Goal: Information Seeking & Learning: Learn about a topic

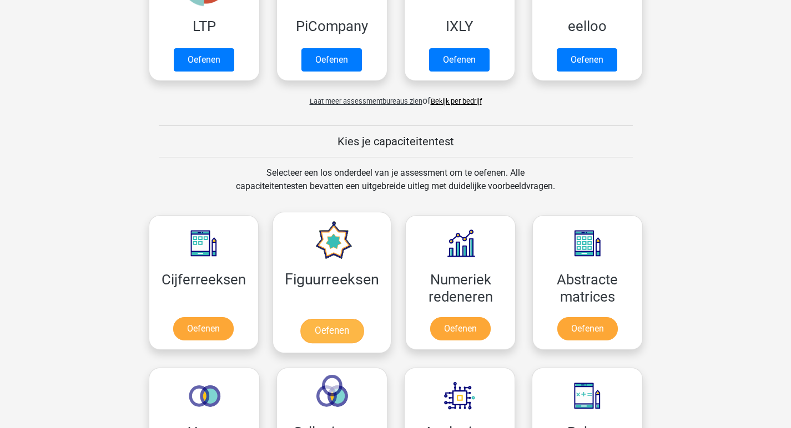
scroll to position [392, 0]
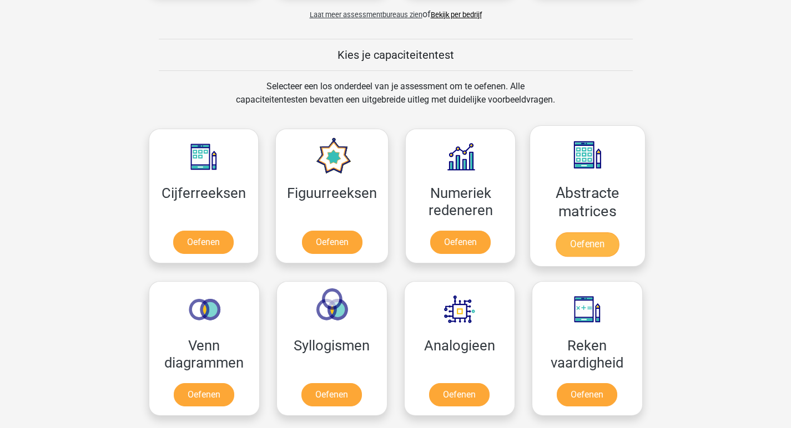
click at [601, 232] on link "Oefenen" at bounding box center [586, 244] width 63 height 24
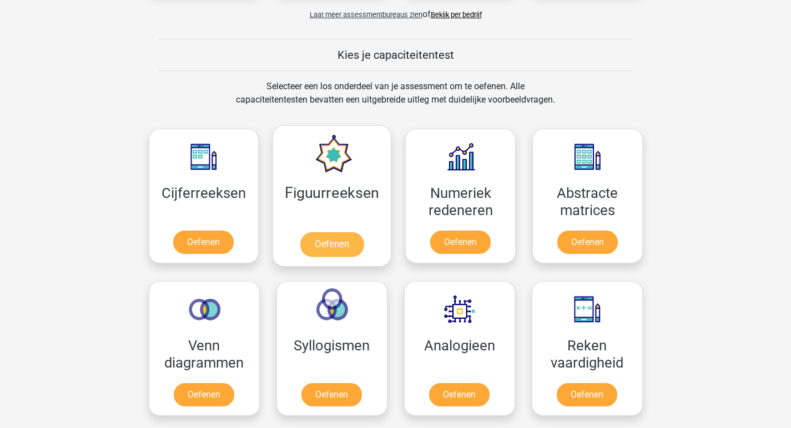
click at [323, 232] on link "Oefenen" at bounding box center [331, 244] width 63 height 24
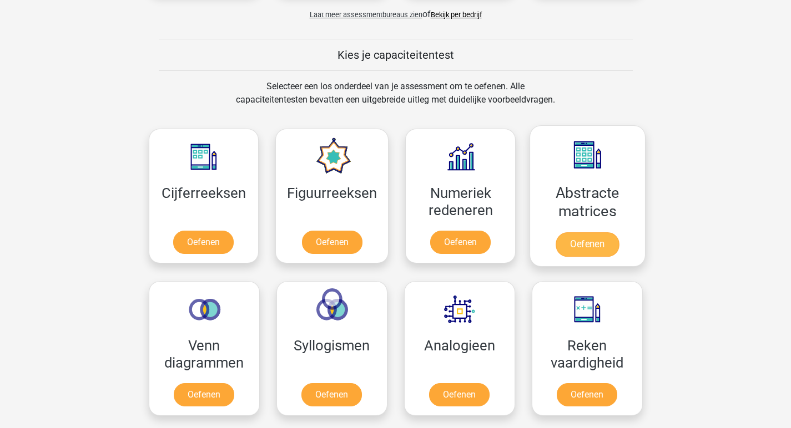
click at [564, 232] on link "Oefenen" at bounding box center [586, 244] width 63 height 24
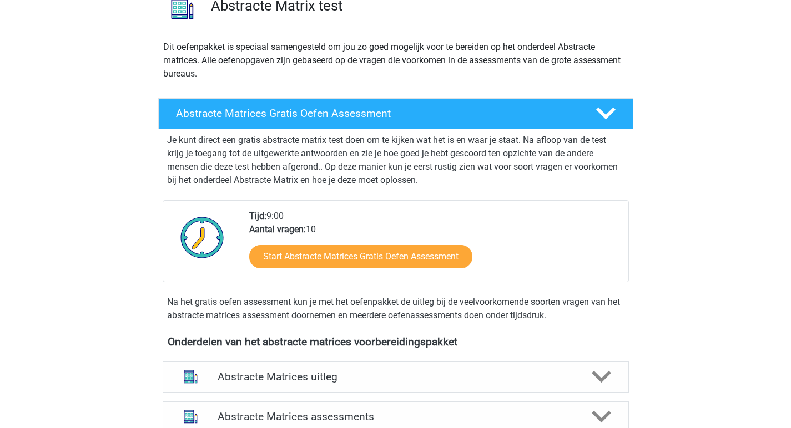
scroll to position [188, 0]
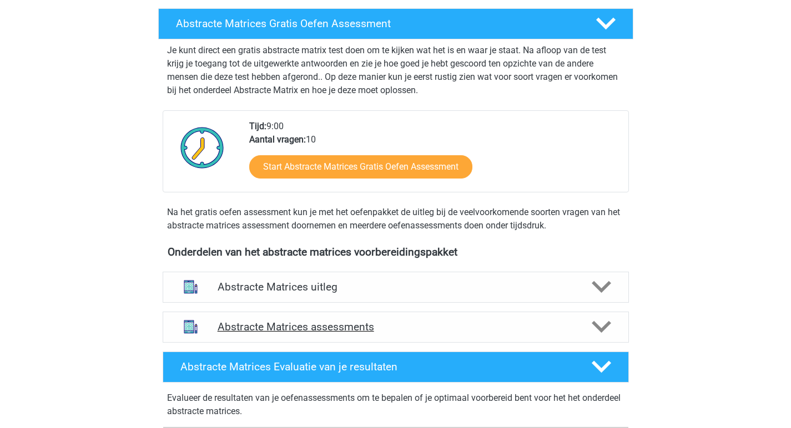
click at [398, 332] on h4 "Abstracte Matrices assessments" at bounding box center [396, 327] width 356 height 13
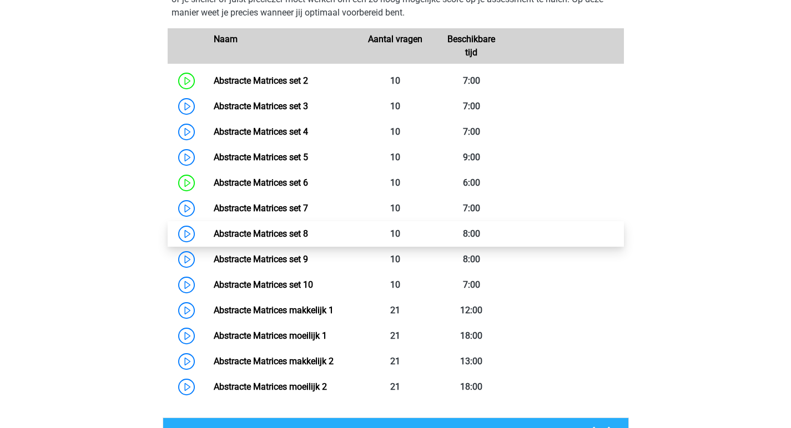
scroll to position [572, 0]
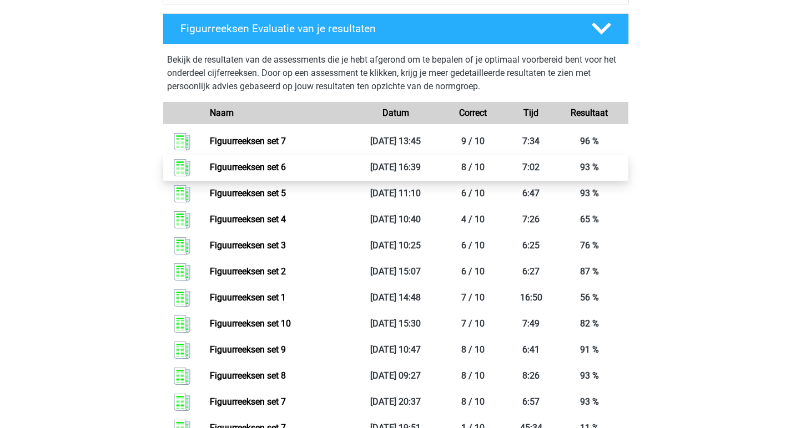
scroll to position [289, 0]
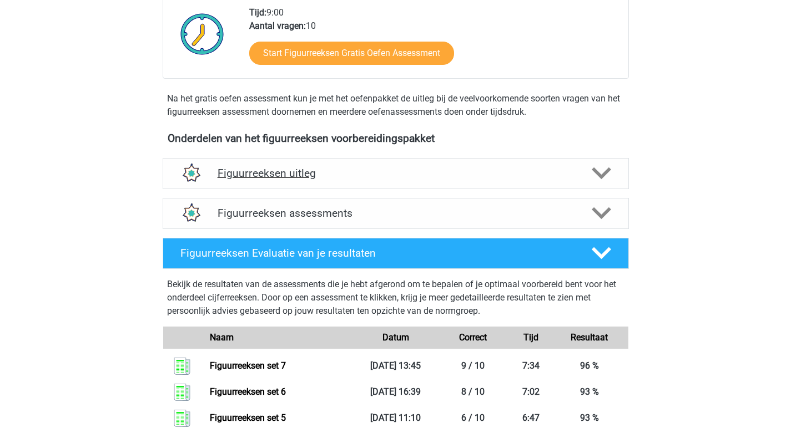
click at [333, 175] on h4 "Figuurreeksen uitleg" at bounding box center [396, 173] width 356 height 13
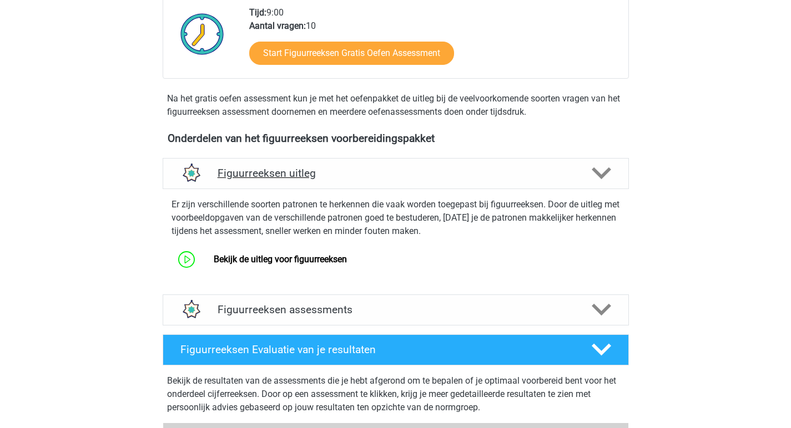
click at [391, 175] on h4 "Figuurreeksen uitleg" at bounding box center [396, 173] width 356 height 13
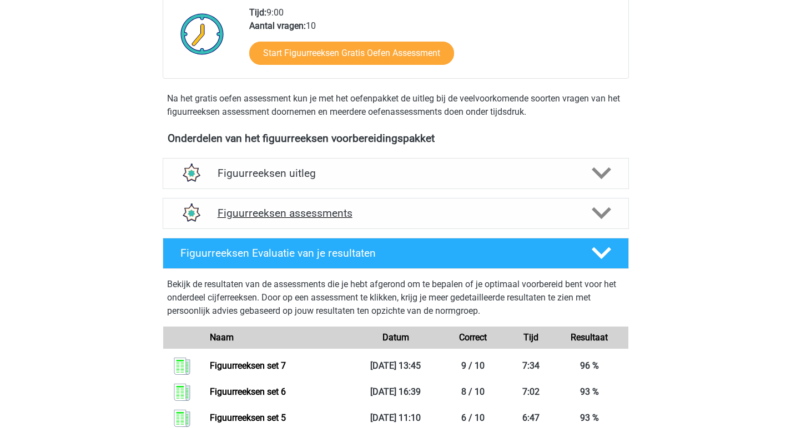
click at [390, 208] on h4 "Figuurreeksen assessments" at bounding box center [396, 213] width 356 height 13
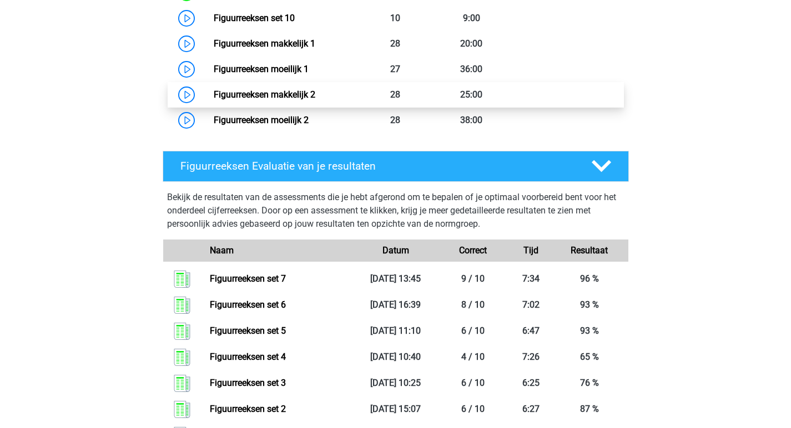
scroll to position [897, 0]
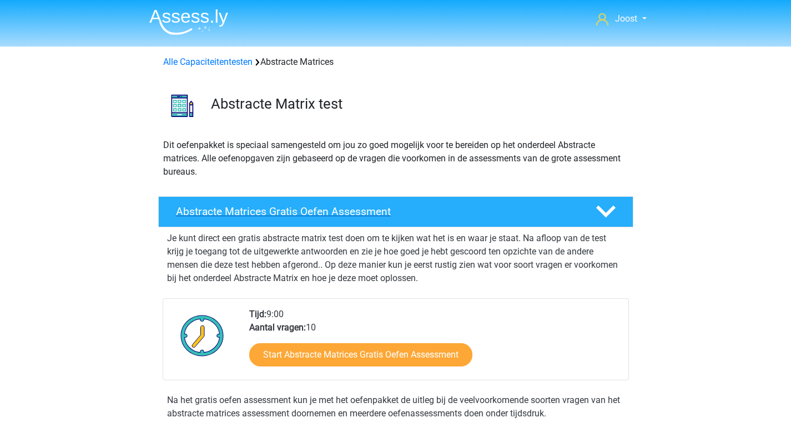
scroll to position [376, 0]
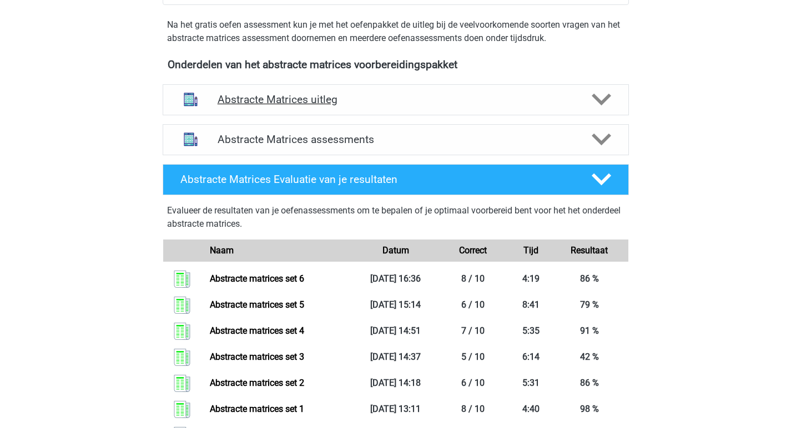
click at [369, 88] on div "Abstracte Matrices uitleg" at bounding box center [396, 99] width 466 height 31
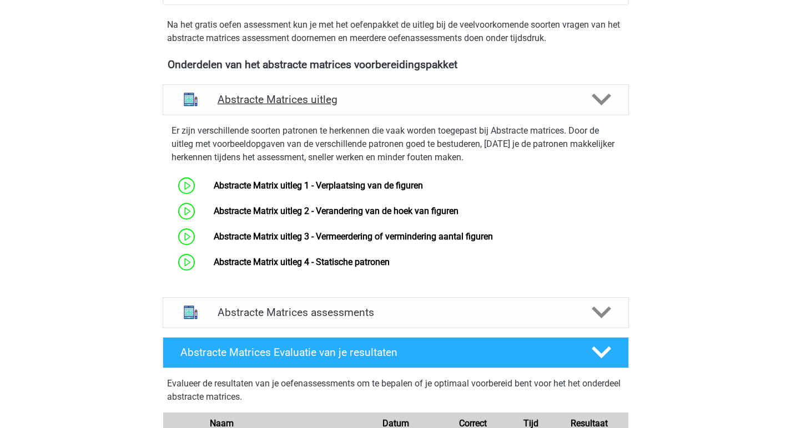
click at [377, 96] on h4 "Abstracte Matrices uitleg" at bounding box center [396, 99] width 356 height 13
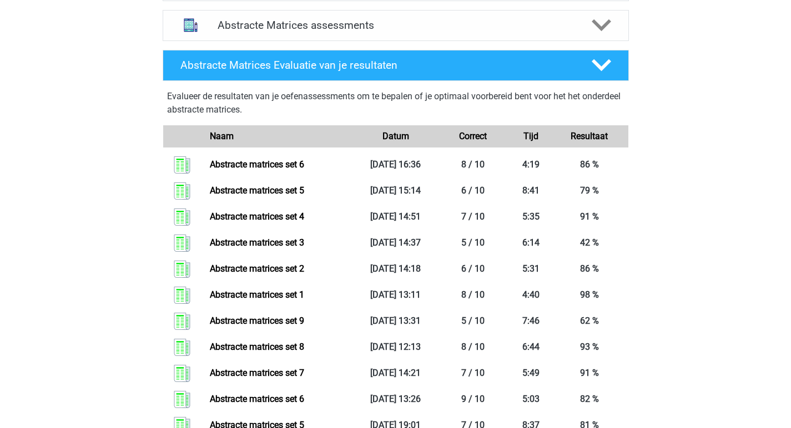
scroll to position [393, 0]
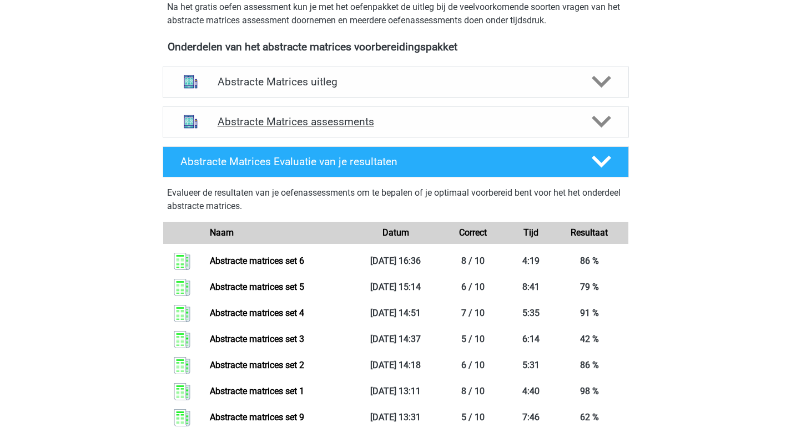
click at [440, 124] on h4 "Abstracte Matrices assessments" at bounding box center [396, 121] width 356 height 13
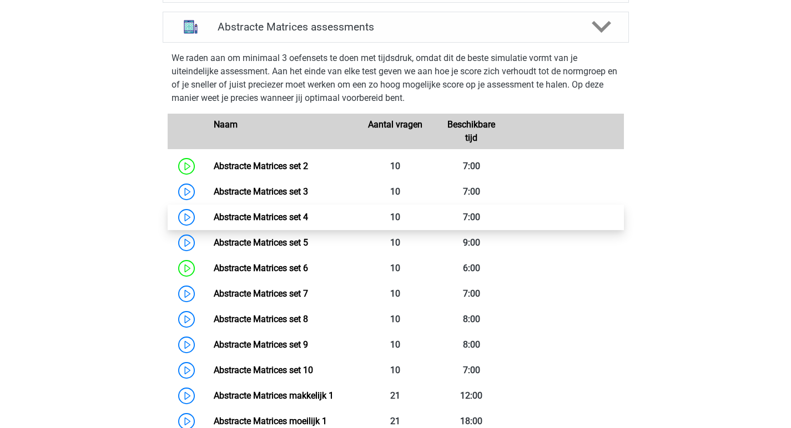
scroll to position [577, 0]
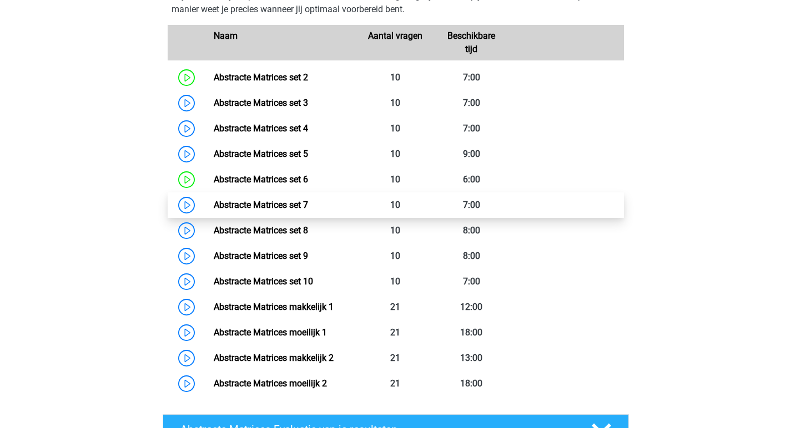
click at [308, 206] on link "Abstracte Matrices set 7" at bounding box center [261, 205] width 94 height 11
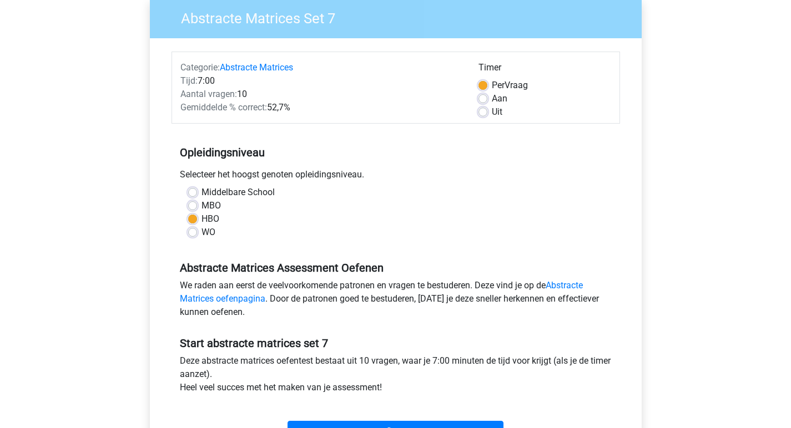
scroll to position [175, 0]
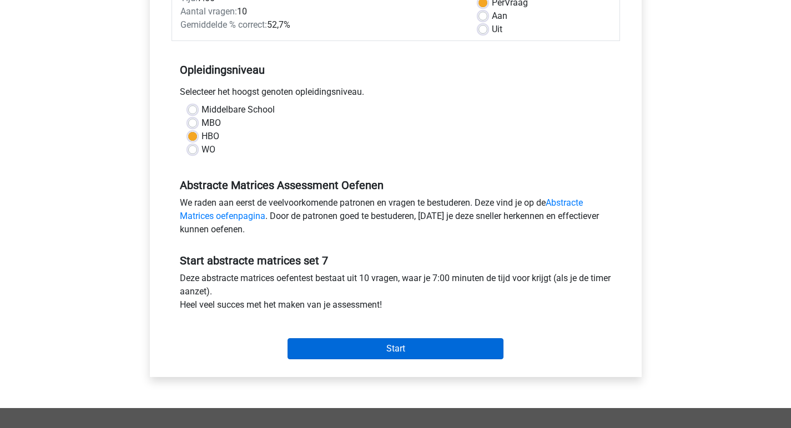
click at [395, 346] on input "Start" at bounding box center [395, 348] width 216 height 21
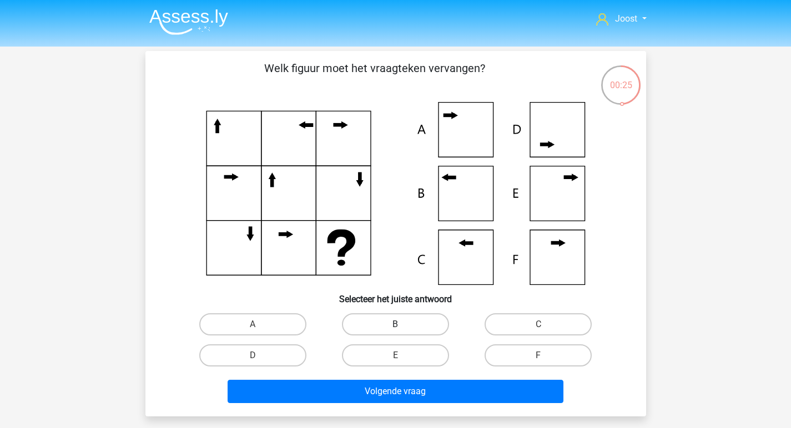
click at [407, 329] on label "B" at bounding box center [395, 324] width 107 height 22
click at [402, 329] on input "B" at bounding box center [398, 328] width 7 height 7
radio input "true"
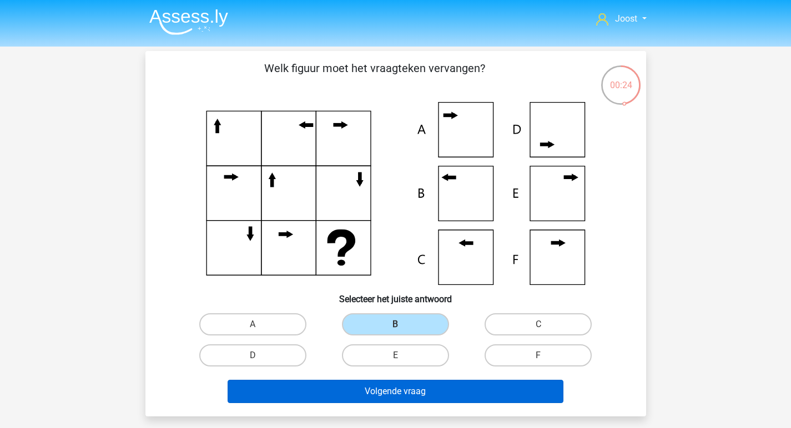
click at [442, 393] on button "Volgende vraag" at bounding box center [395, 391] width 336 height 23
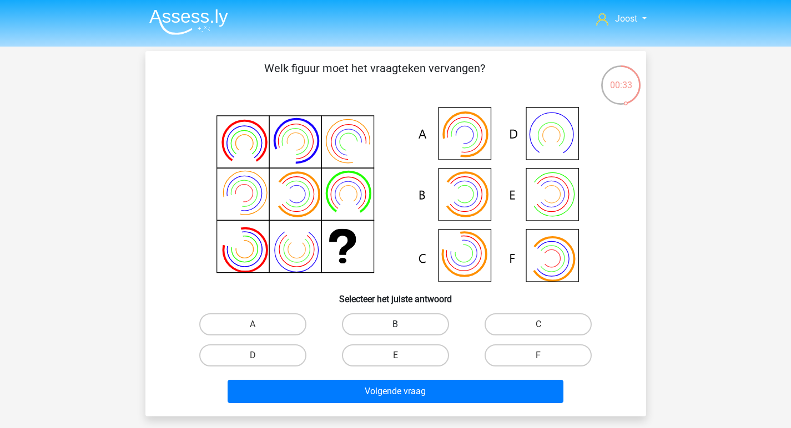
click at [418, 329] on label "B" at bounding box center [395, 324] width 107 height 22
click at [402, 329] on input "B" at bounding box center [398, 328] width 7 height 7
radio input "true"
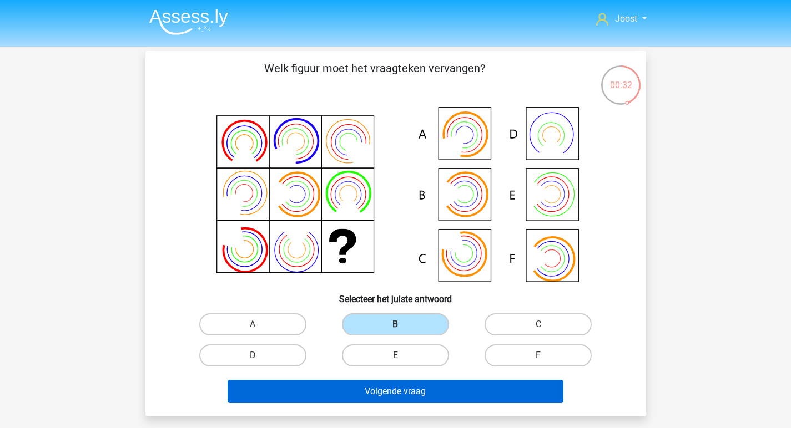
click at [450, 392] on button "Volgende vraag" at bounding box center [395, 391] width 336 height 23
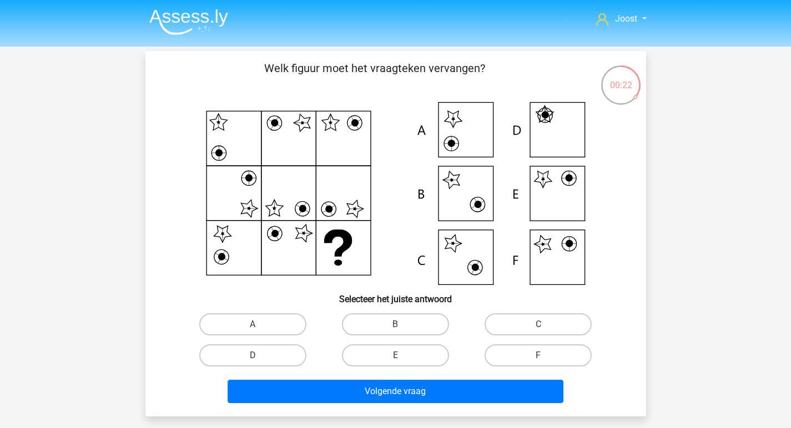
click at [618, 195] on icon at bounding box center [395, 193] width 447 height 183
click at [430, 355] on label "E" at bounding box center [395, 356] width 107 height 22
click at [402, 356] on input "E" at bounding box center [398, 359] width 7 height 7
radio input "true"
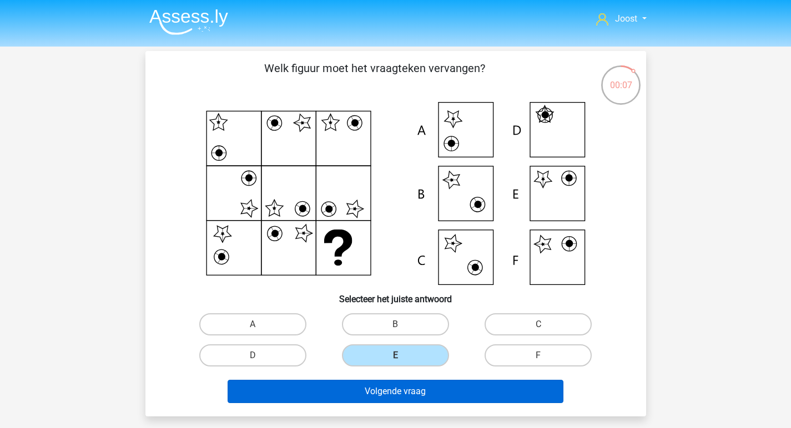
click at [474, 393] on button "Volgende vraag" at bounding box center [395, 391] width 336 height 23
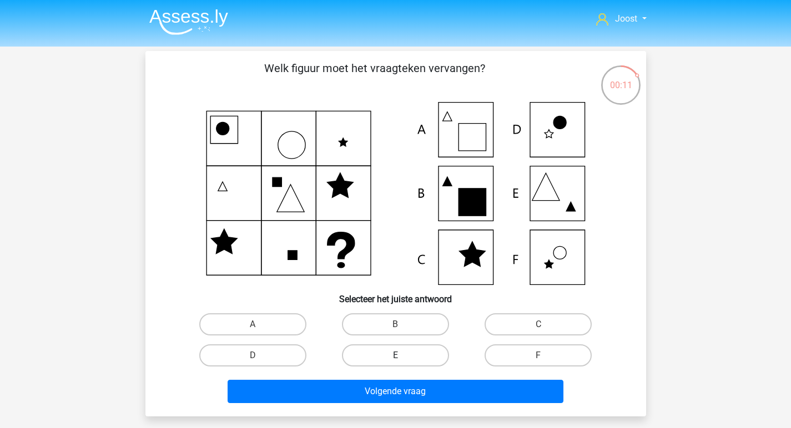
click at [422, 361] on label "E" at bounding box center [395, 356] width 107 height 22
click at [402, 361] on input "E" at bounding box center [398, 359] width 7 height 7
radio input "true"
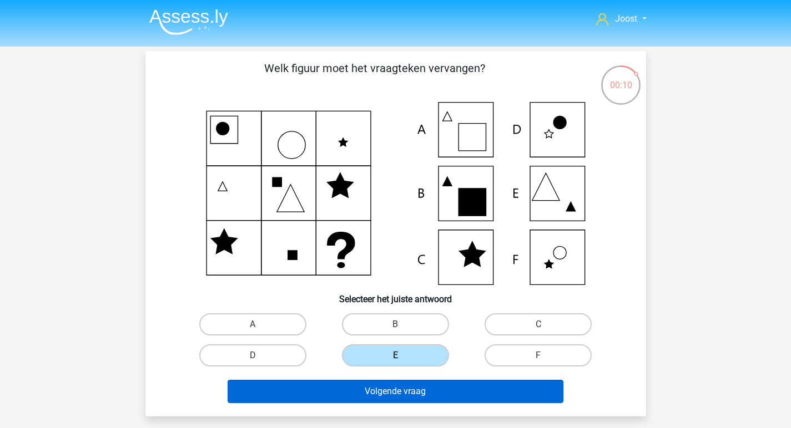
click at [466, 395] on button "Volgende vraag" at bounding box center [395, 391] width 336 height 23
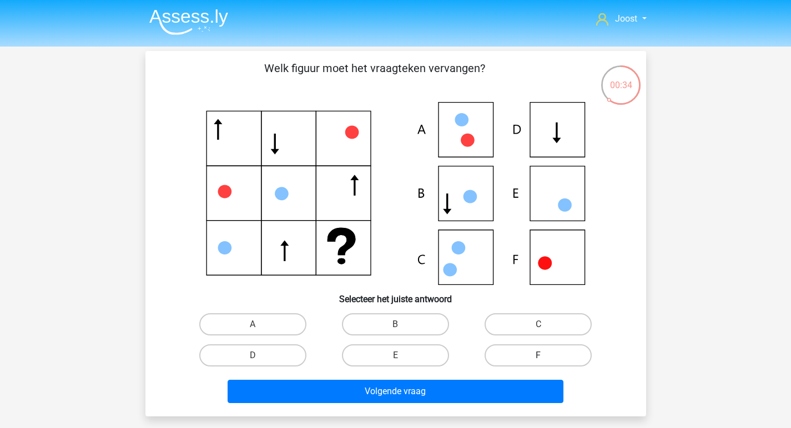
click at [497, 355] on label "F" at bounding box center [537, 356] width 107 height 22
click at [538, 356] on input "F" at bounding box center [541, 359] width 7 height 7
radio input "true"
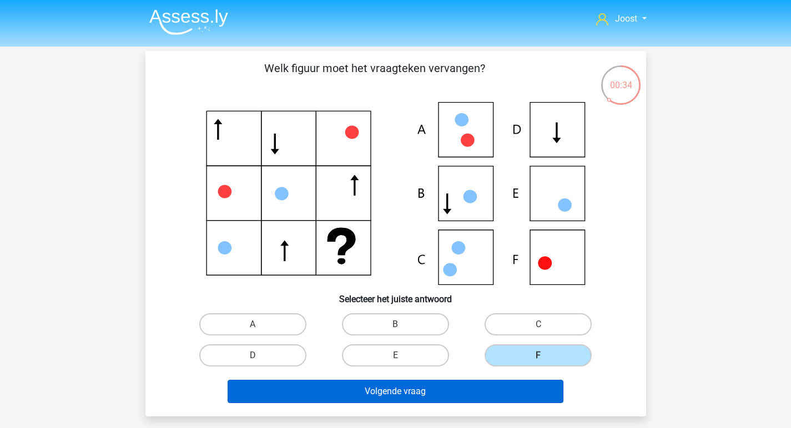
click at [481, 390] on button "Volgende vraag" at bounding box center [395, 391] width 336 height 23
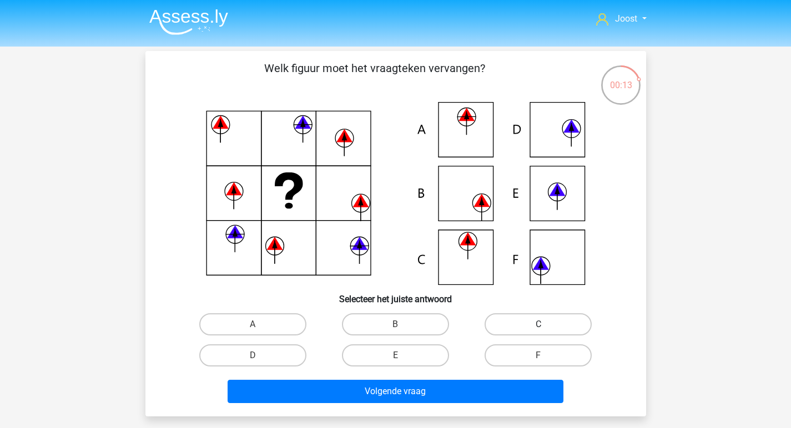
click at [524, 320] on label "C" at bounding box center [537, 324] width 107 height 22
click at [538, 325] on input "C" at bounding box center [541, 328] width 7 height 7
radio input "true"
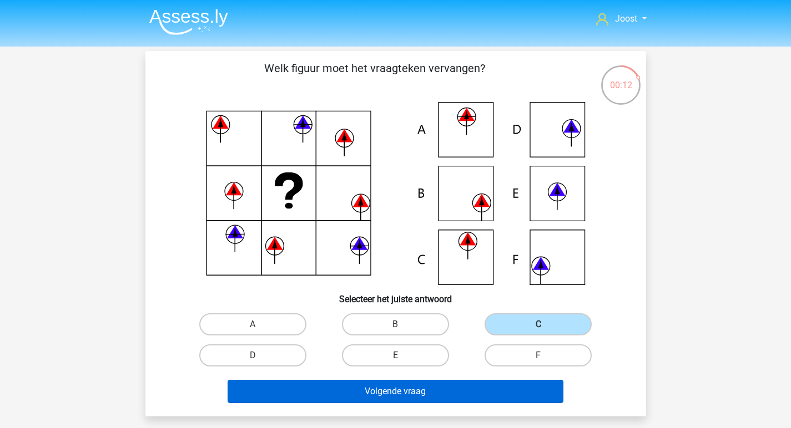
click at [452, 388] on button "Volgende vraag" at bounding box center [395, 391] width 336 height 23
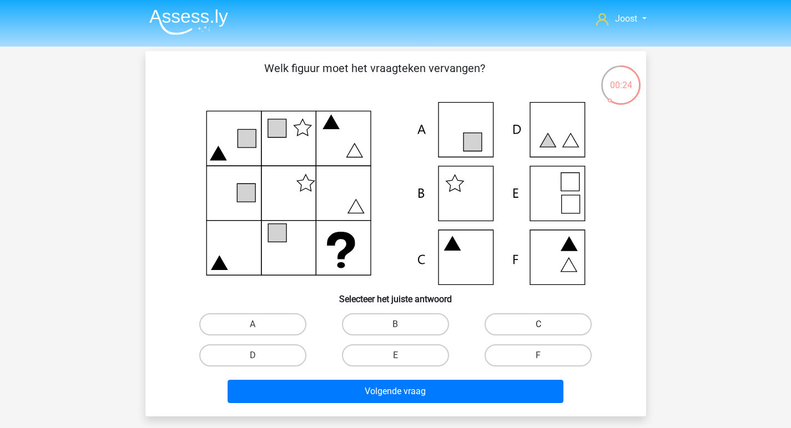
click at [509, 328] on label "C" at bounding box center [537, 324] width 107 height 22
click at [538, 328] on input "C" at bounding box center [541, 328] width 7 height 7
radio input "true"
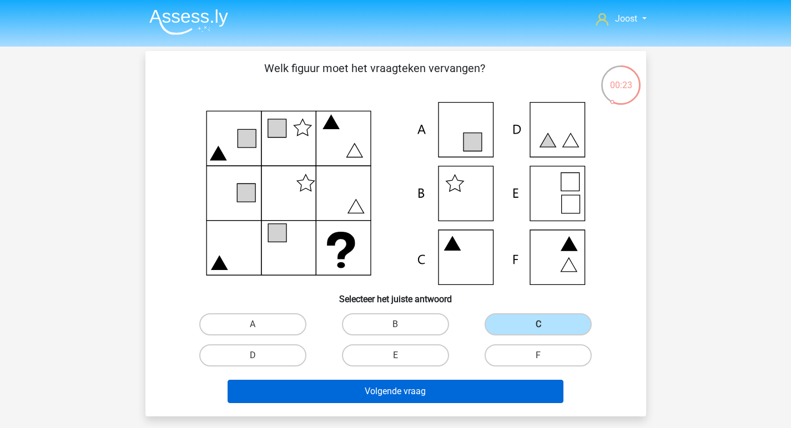
click at [464, 391] on button "Volgende vraag" at bounding box center [395, 391] width 336 height 23
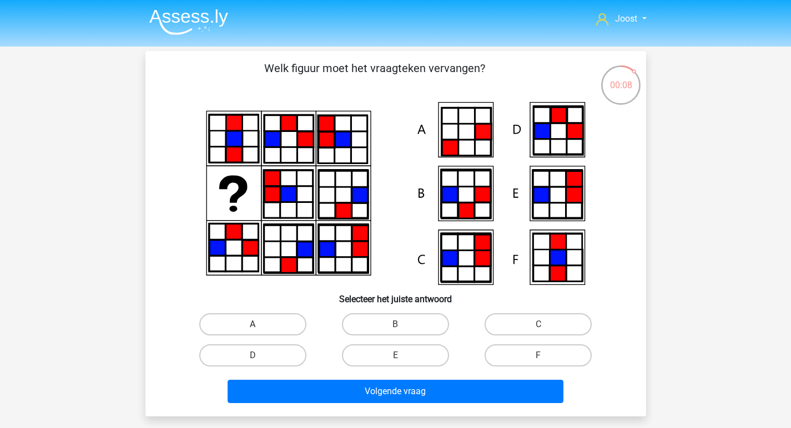
click at [296, 329] on label "A" at bounding box center [252, 324] width 107 height 22
click at [260, 329] on input "A" at bounding box center [255, 328] width 7 height 7
radio input "true"
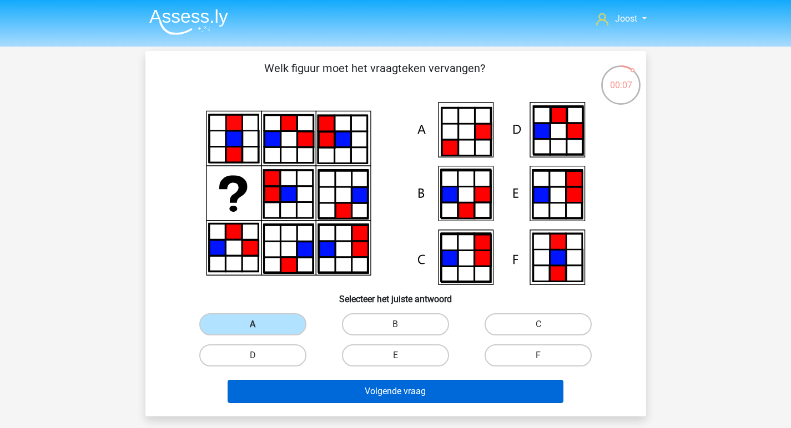
click at [438, 391] on button "Volgende vraag" at bounding box center [395, 391] width 336 height 23
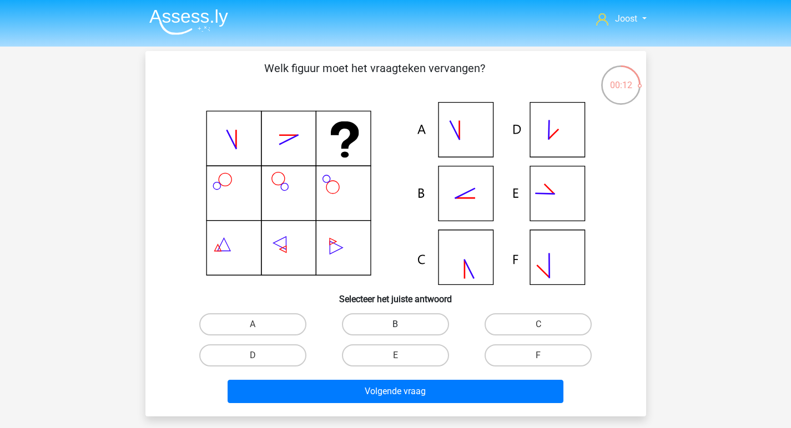
click at [401, 333] on label "B" at bounding box center [395, 324] width 107 height 22
click at [401, 332] on input "B" at bounding box center [398, 328] width 7 height 7
radio input "true"
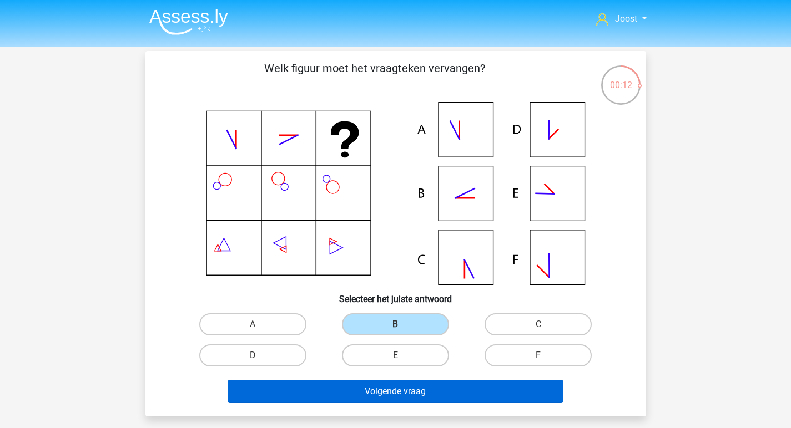
click at [428, 387] on button "Volgende vraag" at bounding box center [395, 391] width 336 height 23
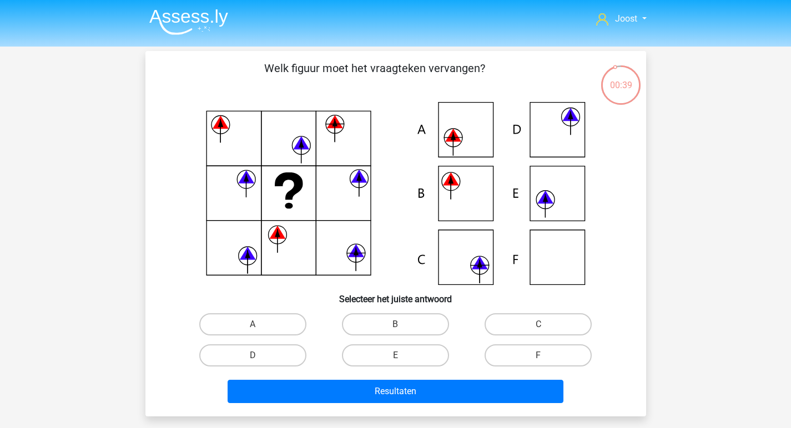
scroll to position [2, 0]
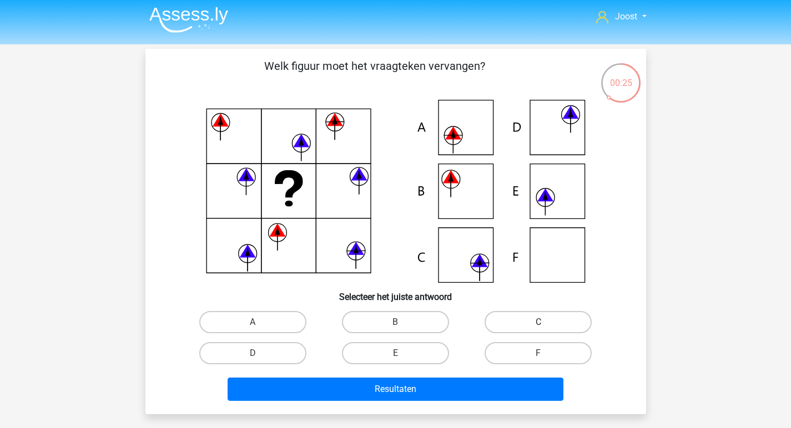
click at [532, 326] on label "C" at bounding box center [537, 322] width 107 height 22
click at [538, 326] on input "C" at bounding box center [541, 325] width 7 height 7
radio input "true"
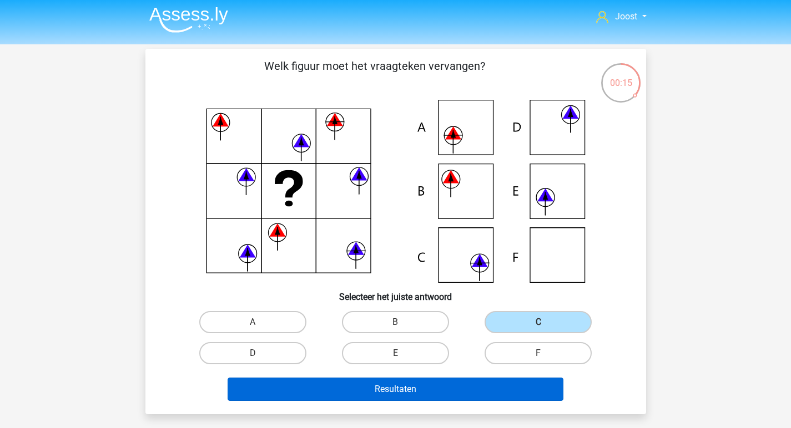
click at [463, 389] on button "Resultaten" at bounding box center [395, 389] width 336 height 23
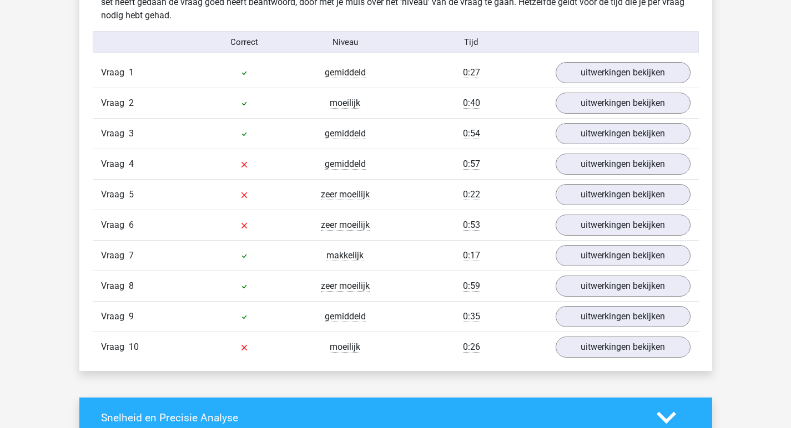
scroll to position [690, 0]
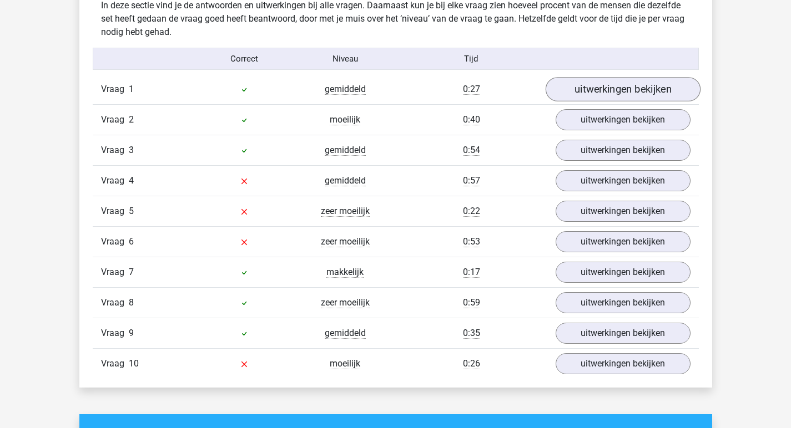
click at [601, 95] on link "uitwerkingen bekijken" at bounding box center [622, 90] width 155 height 24
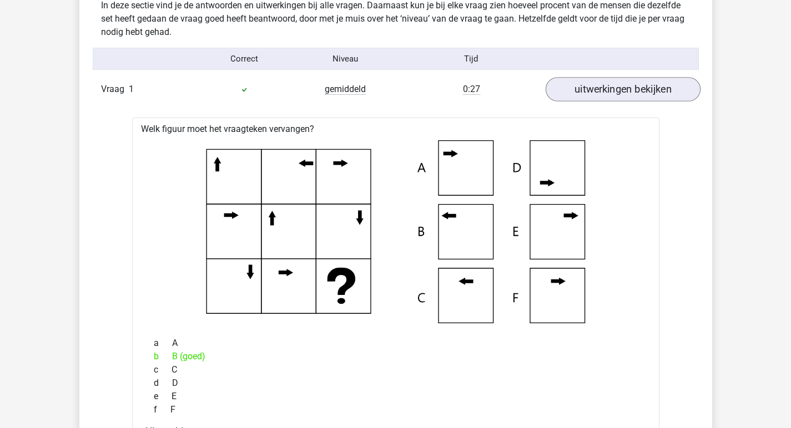
click at [602, 92] on link "uitwerkingen bekijken" at bounding box center [622, 90] width 155 height 24
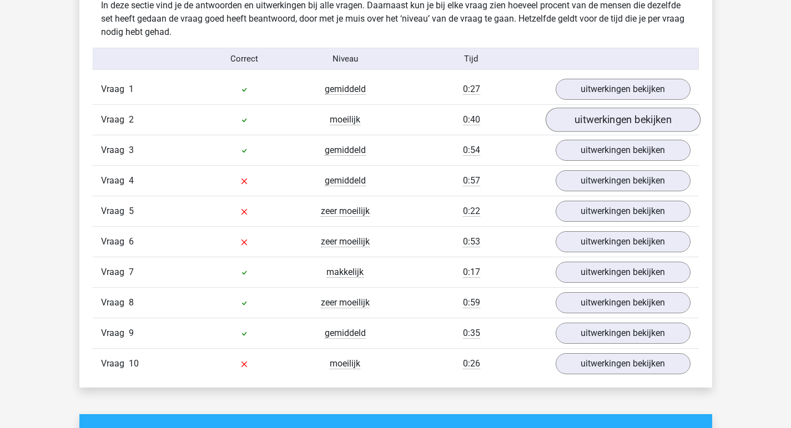
click at [611, 120] on link "uitwerkingen bekijken" at bounding box center [622, 120] width 155 height 24
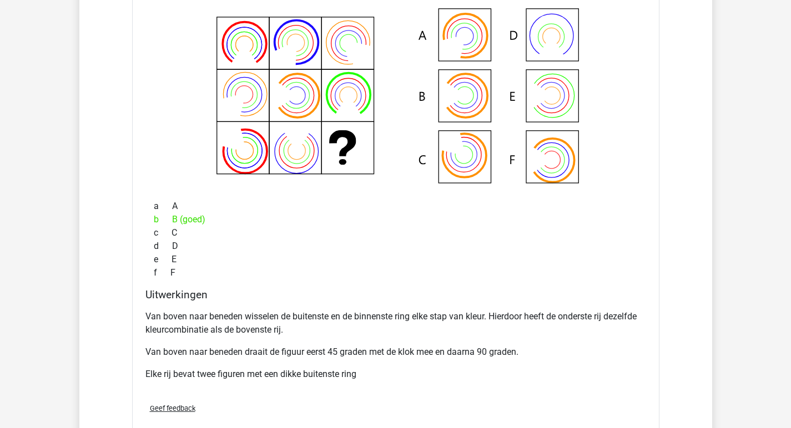
scroll to position [648, 0]
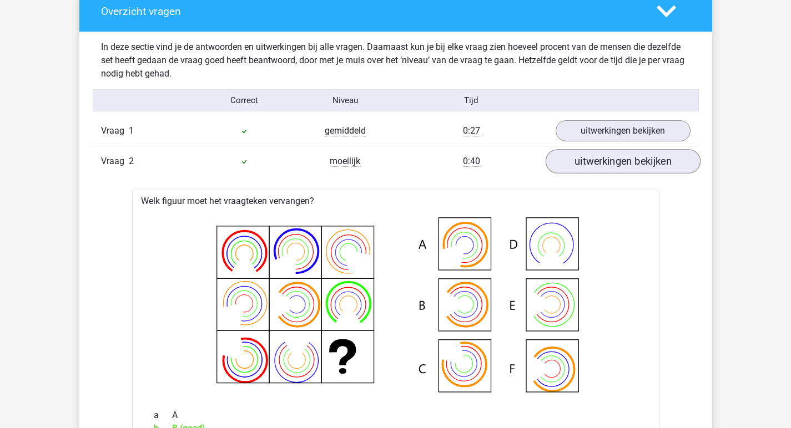
click at [642, 156] on link "uitwerkingen bekijken" at bounding box center [622, 162] width 155 height 24
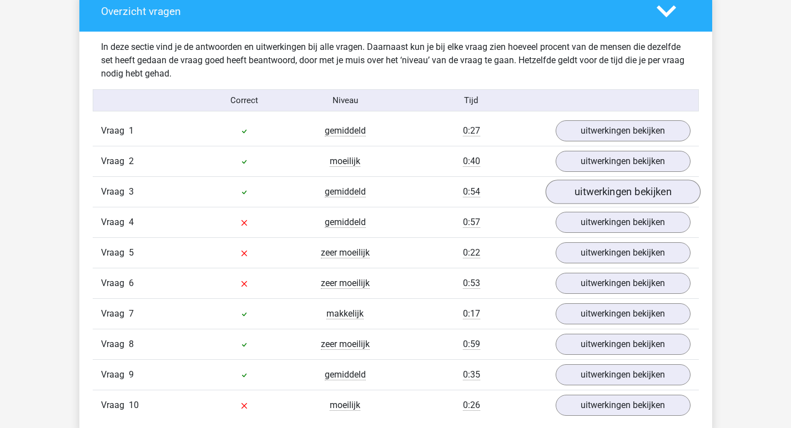
click at [663, 194] on link "uitwerkingen bekijken" at bounding box center [622, 192] width 155 height 24
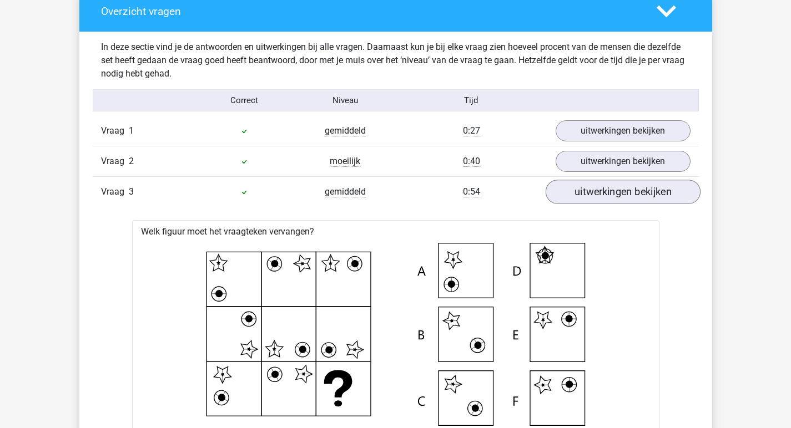
click at [652, 194] on link "uitwerkingen bekijken" at bounding box center [622, 192] width 155 height 24
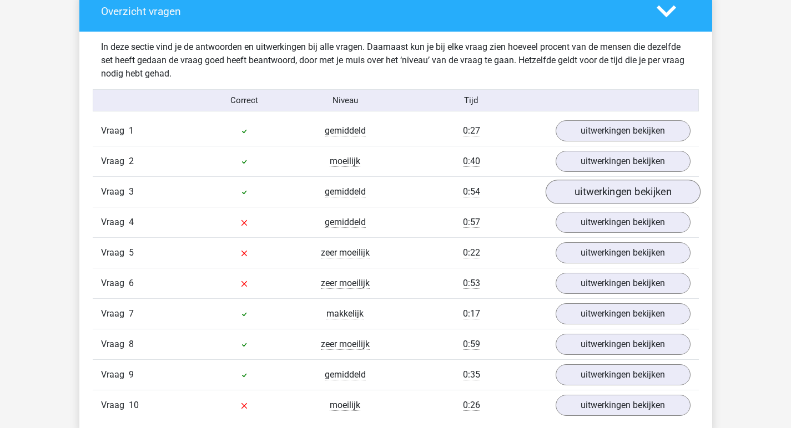
click at [621, 193] on link "uitwerkingen bekijken" at bounding box center [622, 192] width 155 height 24
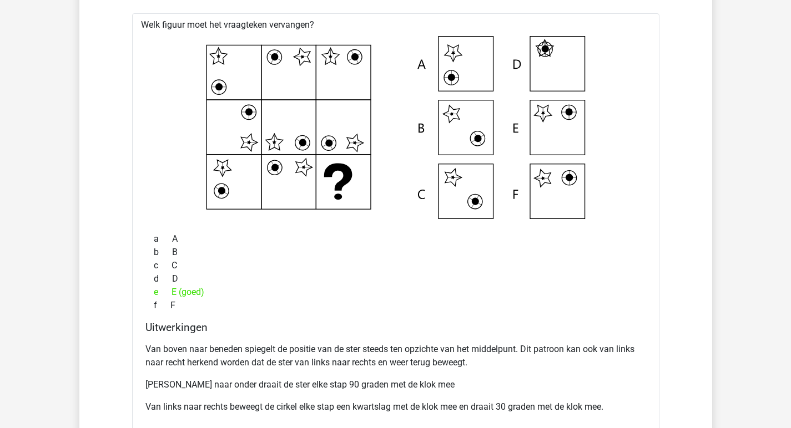
scroll to position [751, 0]
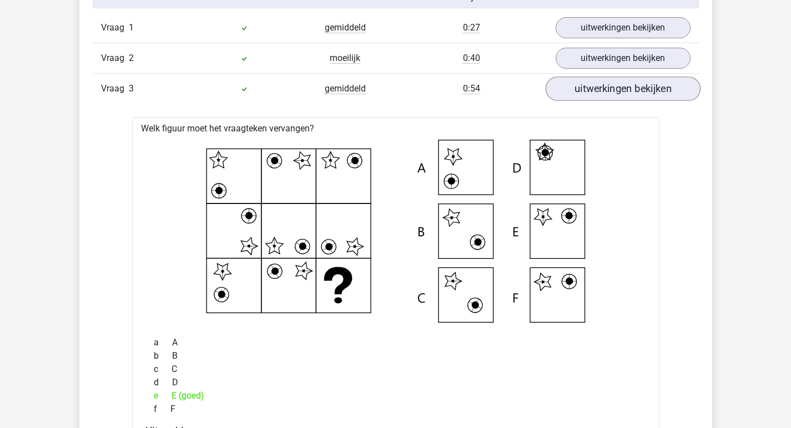
click at [609, 93] on link "uitwerkingen bekijken" at bounding box center [622, 89] width 155 height 24
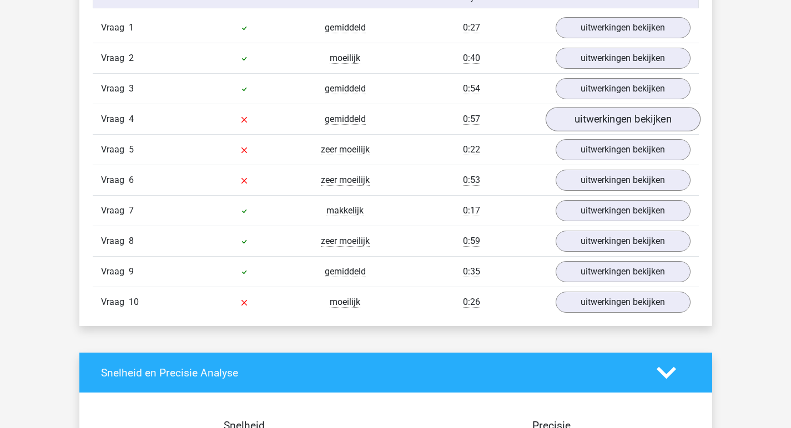
click at [582, 120] on link "uitwerkingen bekijken" at bounding box center [622, 120] width 155 height 24
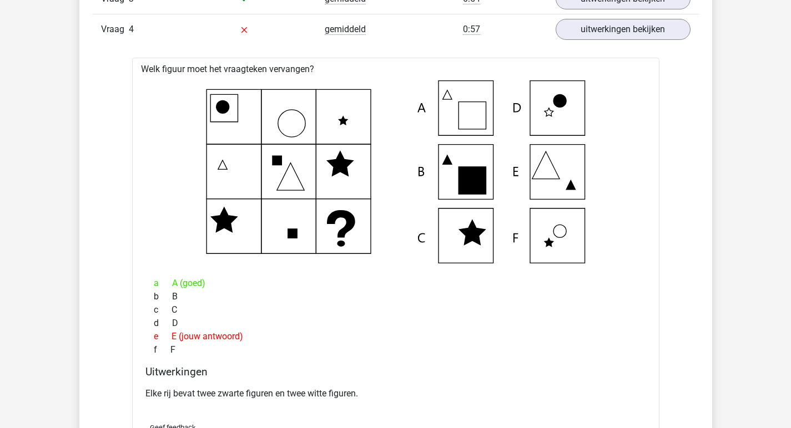
scroll to position [861, 0]
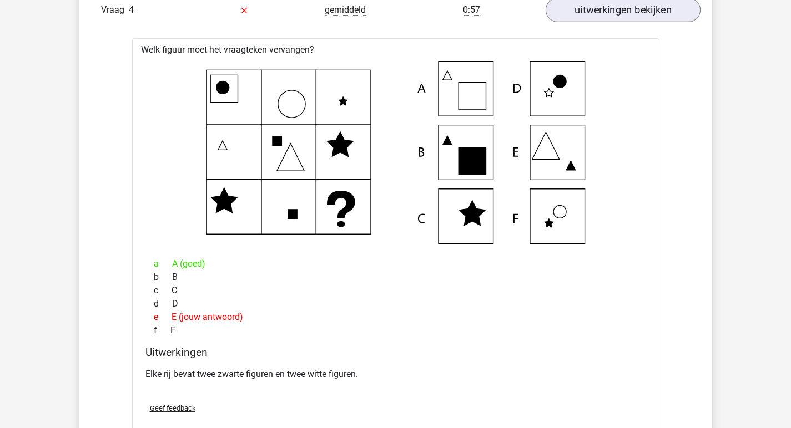
click at [612, 6] on link "uitwerkingen bekijken" at bounding box center [622, 10] width 155 height 24
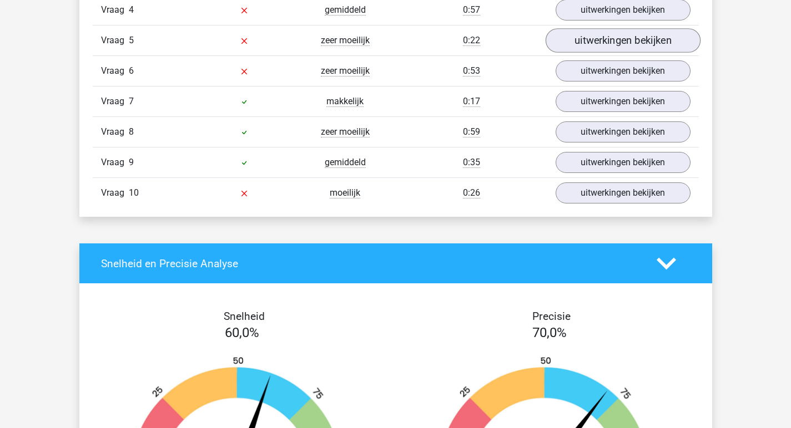
click at [613, 36] on link "uitwerkingen bekijken" at bounding box center [622, 41] width 155 height 24
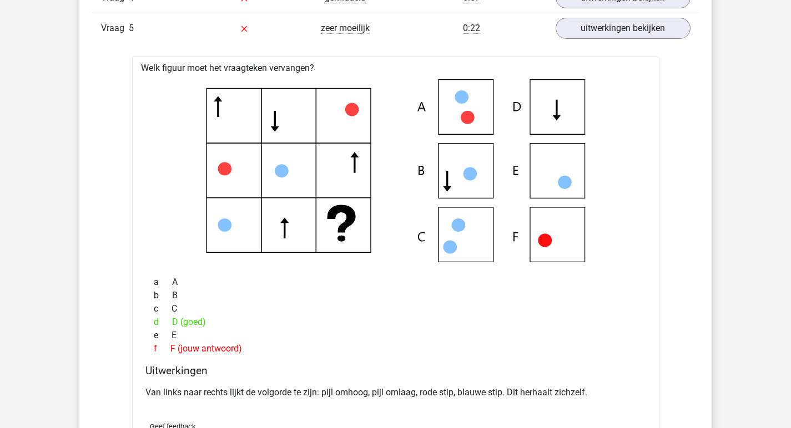
scroll to position [887, 0]
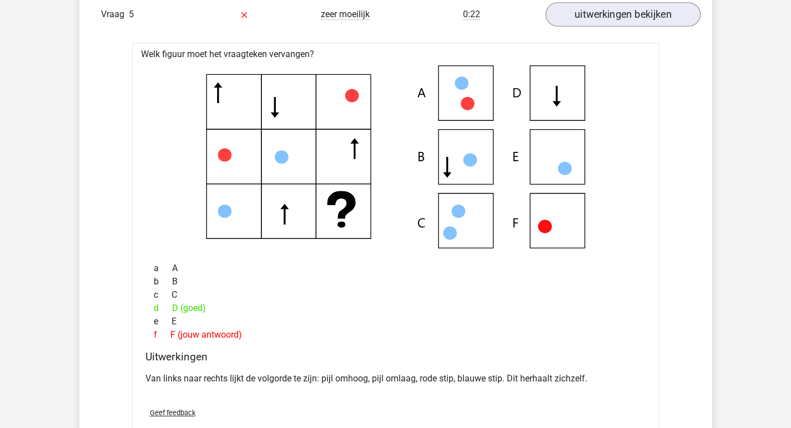
click at [611, 18] on link "uitwerkingen bekijken" at bounding box center [622, 15] width 155 height 24
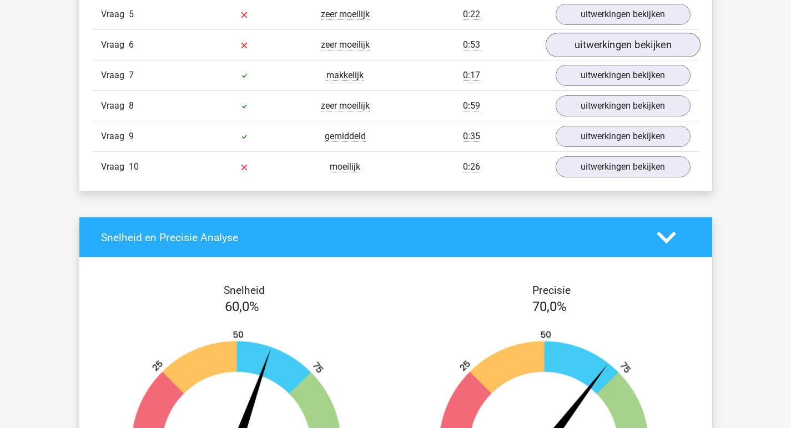
click at [620, 39] on link "uitwerkingen bekijken" at bounding box center [622, 45] width 155 height 24
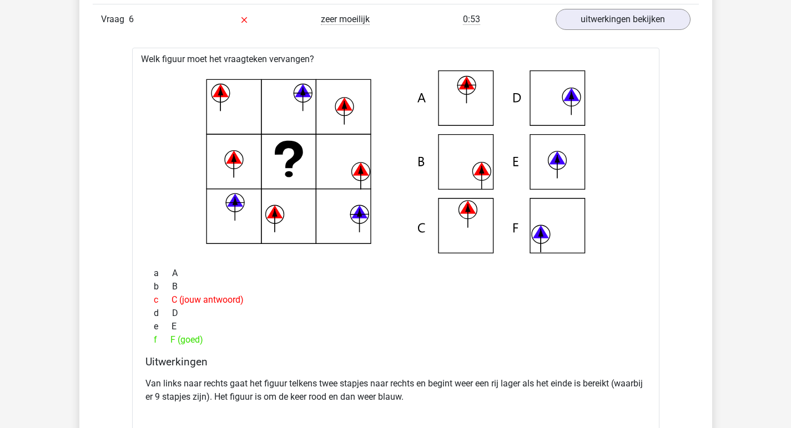
scroll to position [914, 0]
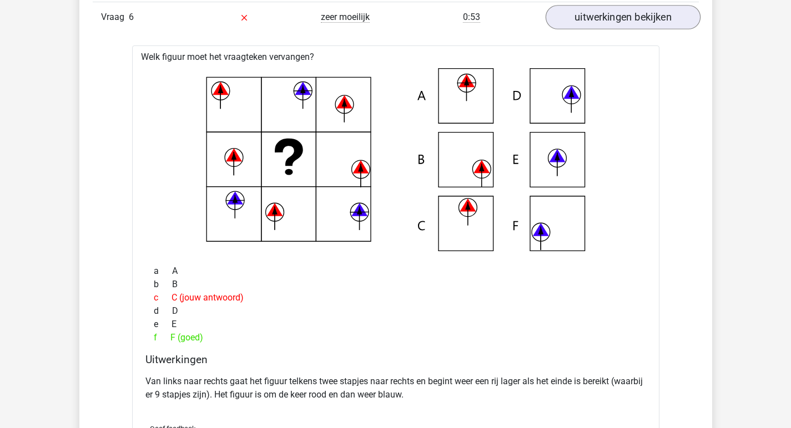
click at [633, 21] on link "uitwerkingen bekijken" at bounding box center [622, 18] width 155 height 24
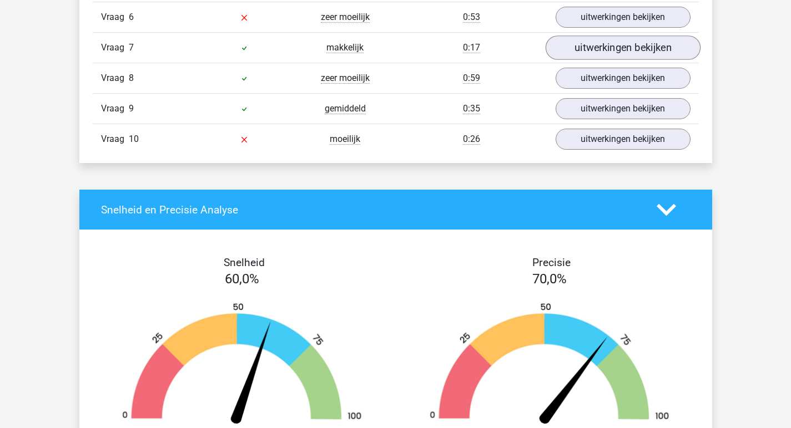
click at [590, 42] on link "uitwerkingen bekijken" at bounding box center [622, 48] width 155 height 24
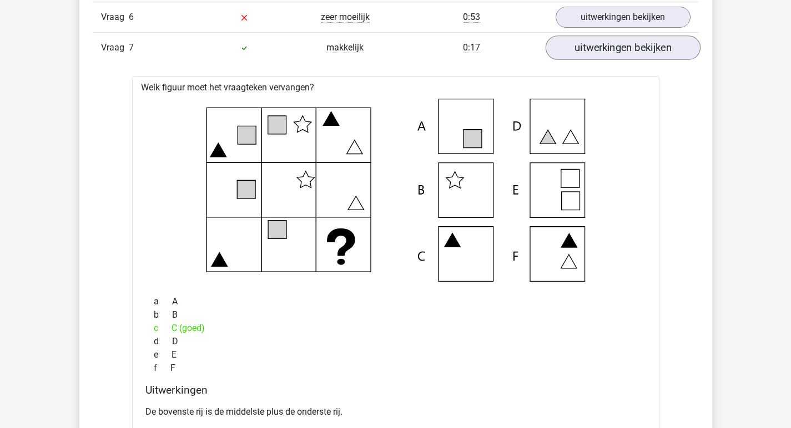
click at [588, 45] on link "uitwerkingen bekijken" at bounding box center [622, 48] width 155 height 24
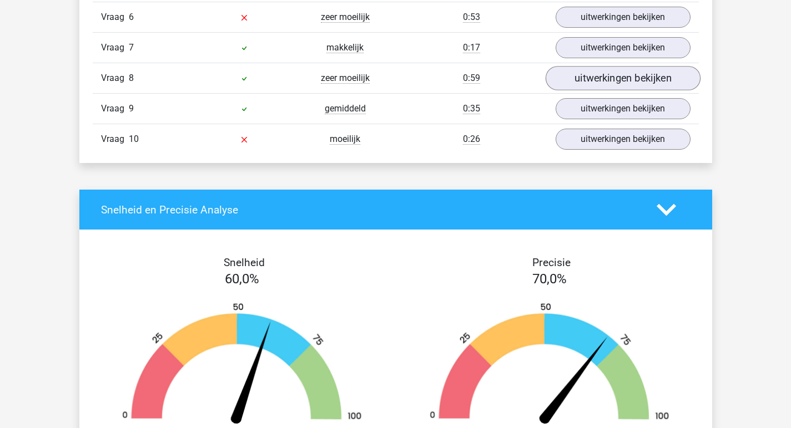
click at [589, 71] on link "uitwerkingen bekijken" at bounding box center [622, 79] width 155 height 24
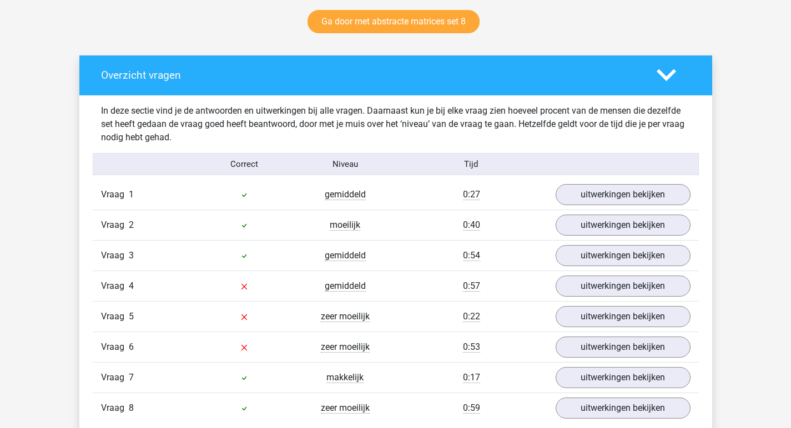
scroll to position [797, 0]
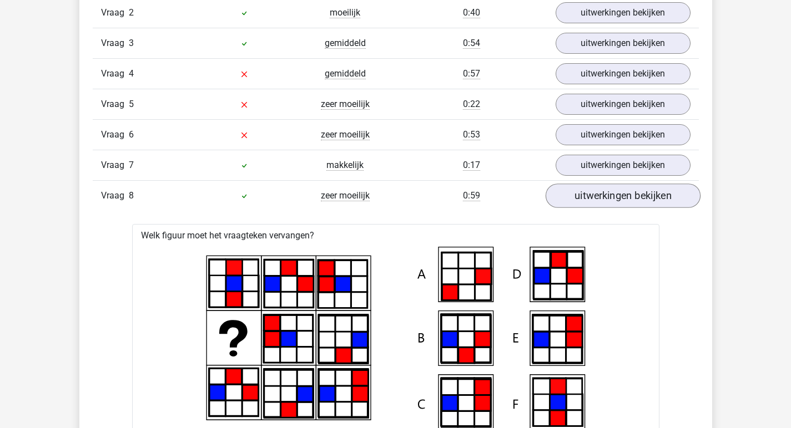
click at [629, 200] on link "uitwerkingen bekijken" at bounding box center [622, 196] width 155 height 24
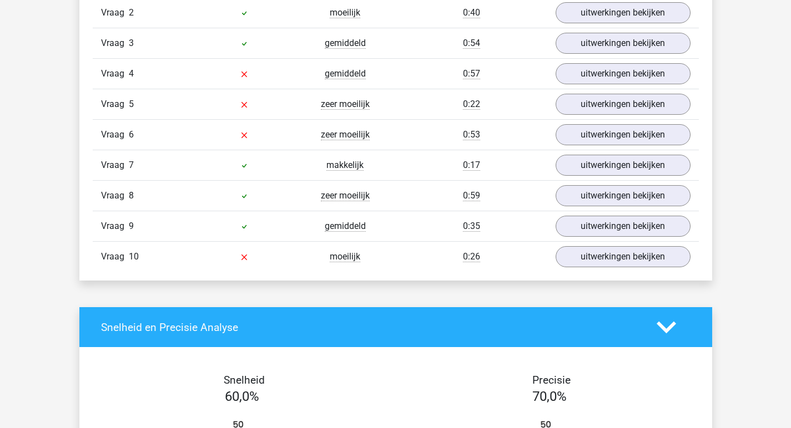
scroll to position [799, 0]
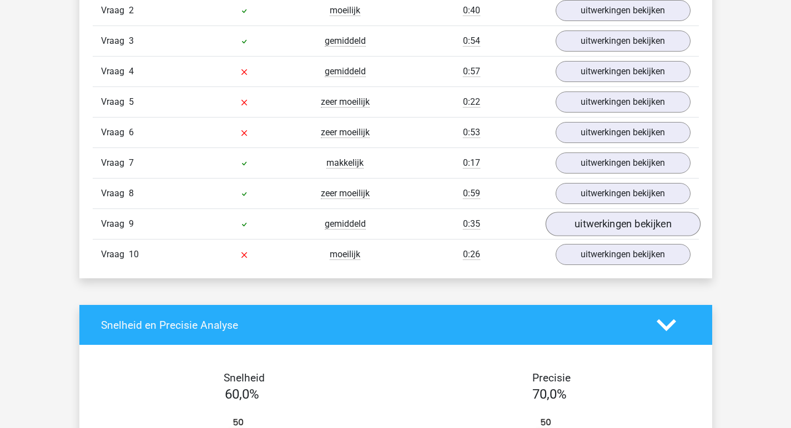
click at [575, 223] on link "uitwerkingen bekijken" at bounding box center [622, 225] width 155 height 24
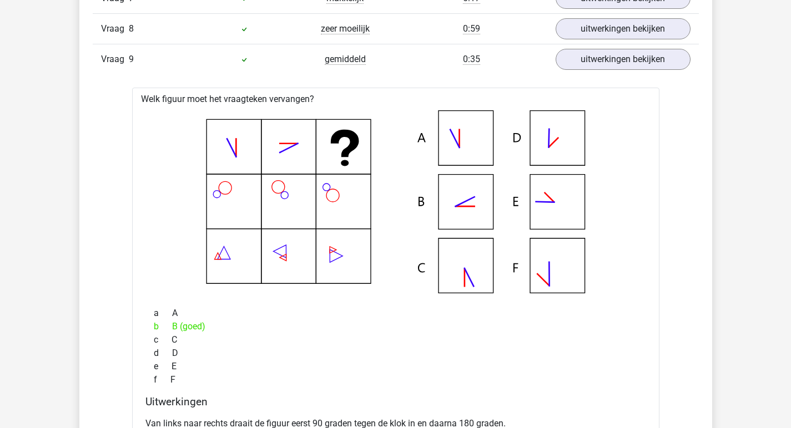
scroll to position [874, 0]
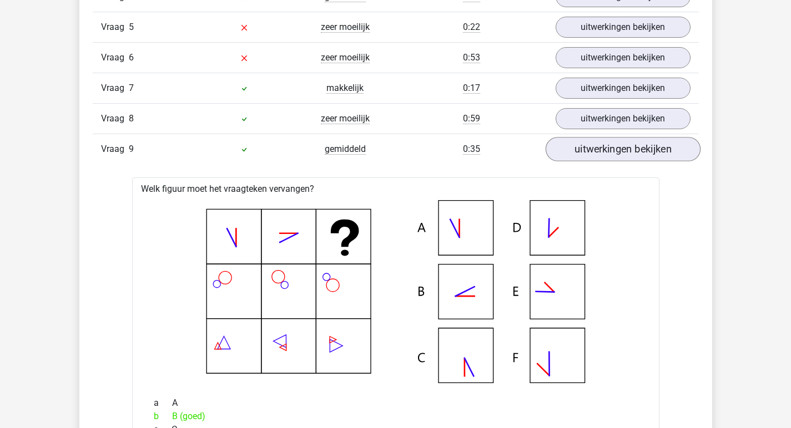
click at [583, 154] on link "uitwerkingen bekijken" at bounding box center [622, 150] width 155 height 24
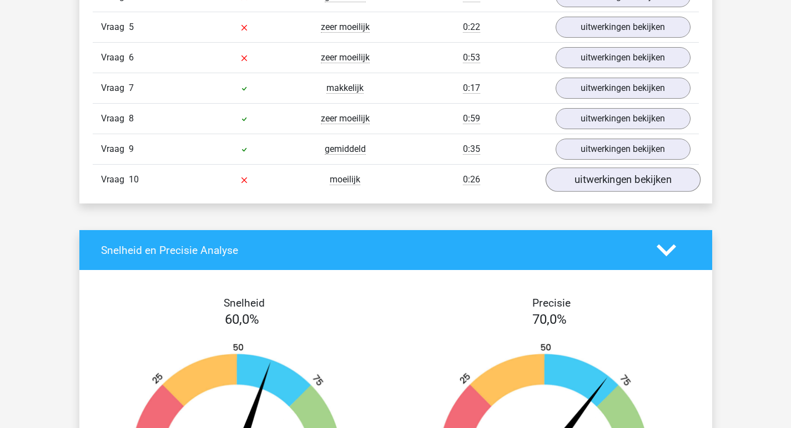
click at [610, 180] on link "uitwerkingen bekijken" at bounding box center [622, 180] width 155 height 24
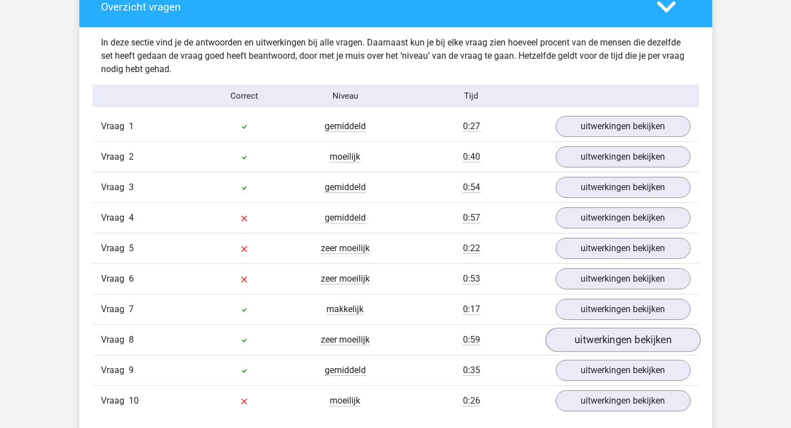
scroll to position [782, 0]
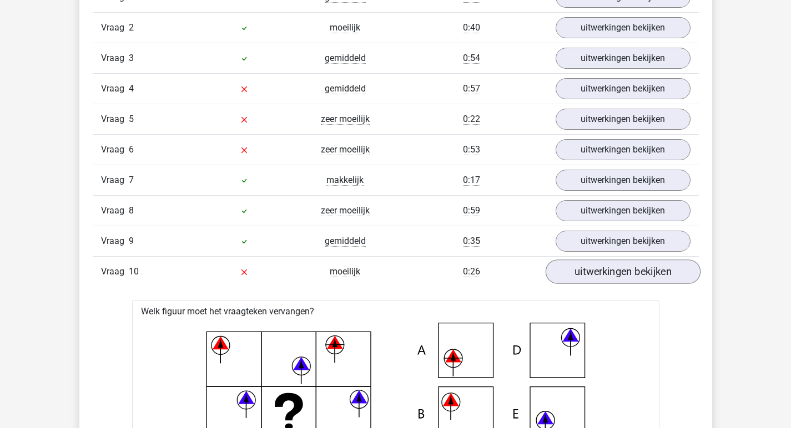
click at [638, 268] on link "uitwerkingen bekijken" at bounding box center [622, 272] width 155 height 24
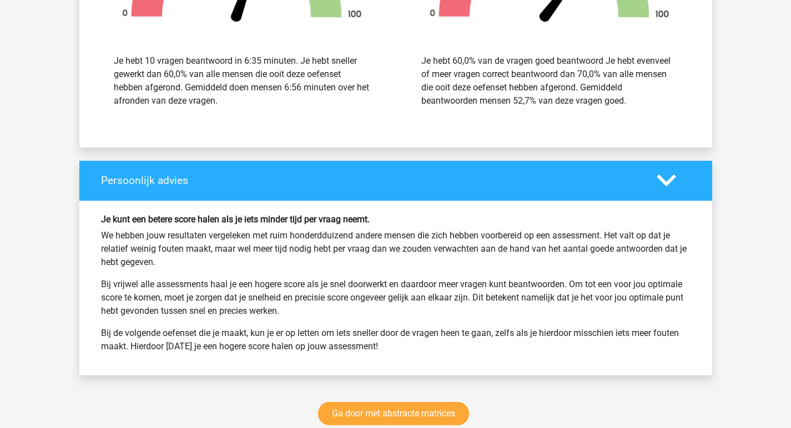
scroll to position [1377, 0]
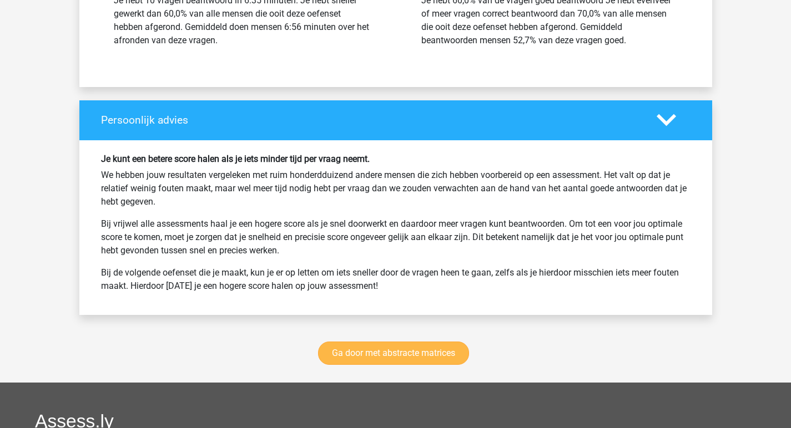
click at [426, 352] on link "Ga door met abstracte matrices" at bounding box center [393, 353] width 151 height 23
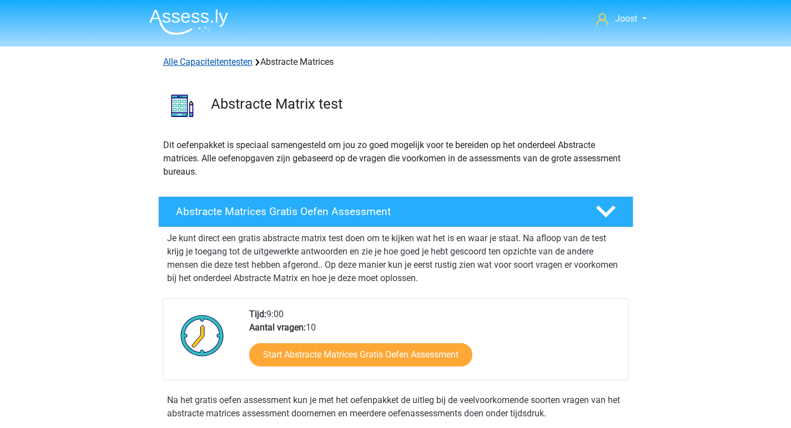
click at [219, 57] on link "Alle Capaciteitentesten" at bounding box center [207, 62] width 89 height 11
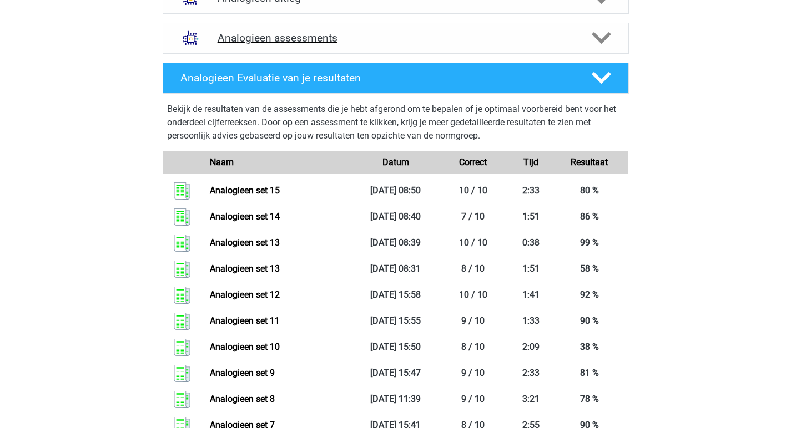
scroll to position [419, 0]
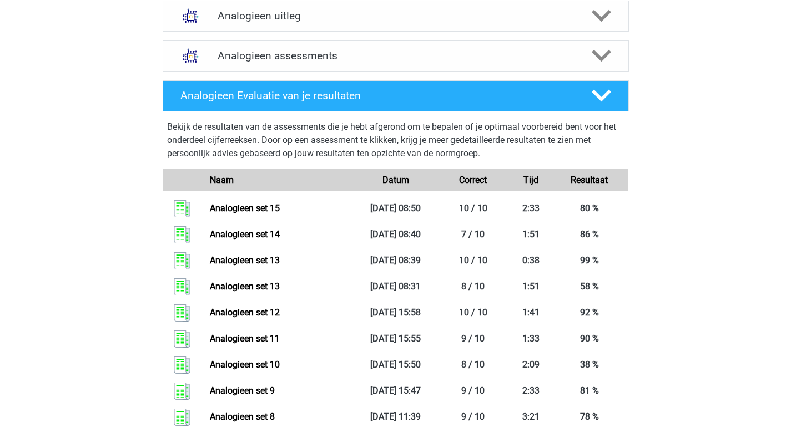
click at [386, 70] on div "Analogieen assessments" at bounding box center [396, 56] width 466 height 31
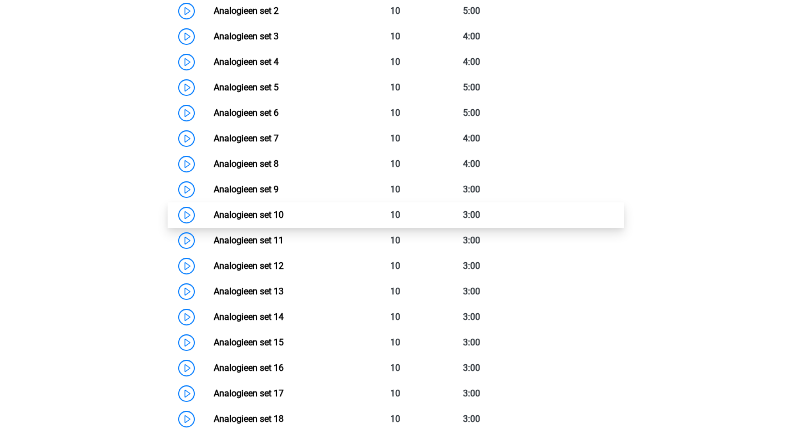
scroll to position [675, 0]
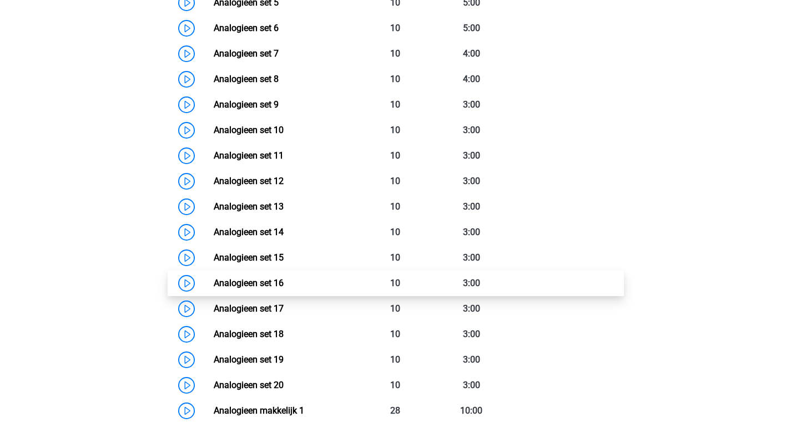
click at [284, 279] on link "Analogieen set 16" at bounding box center [249, 283] width 70 height 11
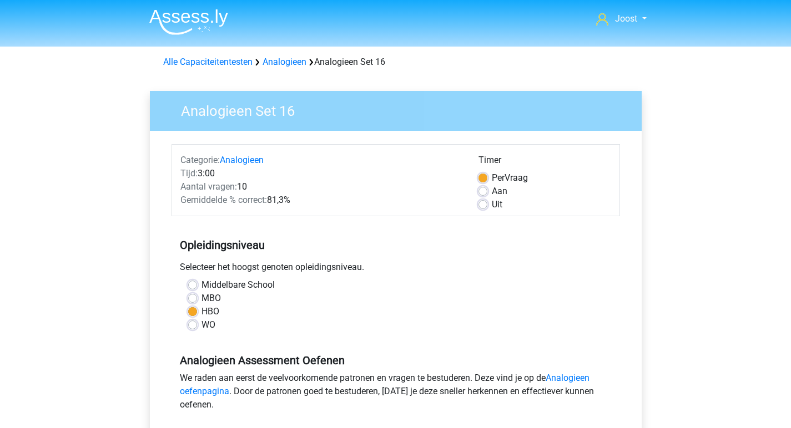
scroll to position [221, 0]
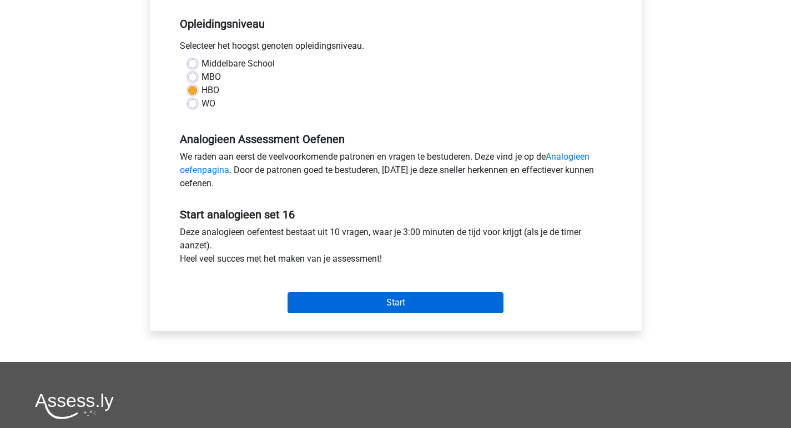
click at [400, 306] on input "Start" at bounding box center [395, 302] width 216 height 21
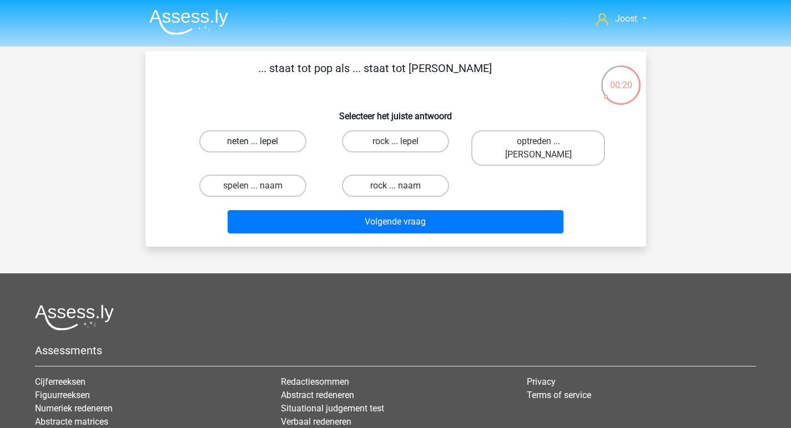
click at [284, 147] on label "neten ... lepel" at bounding box center [252, 141] width 107 height 22
click at [260, 147] on input "neten ... lepel" at bounding box center [255, 144] width 7 height 7
radio input "true"
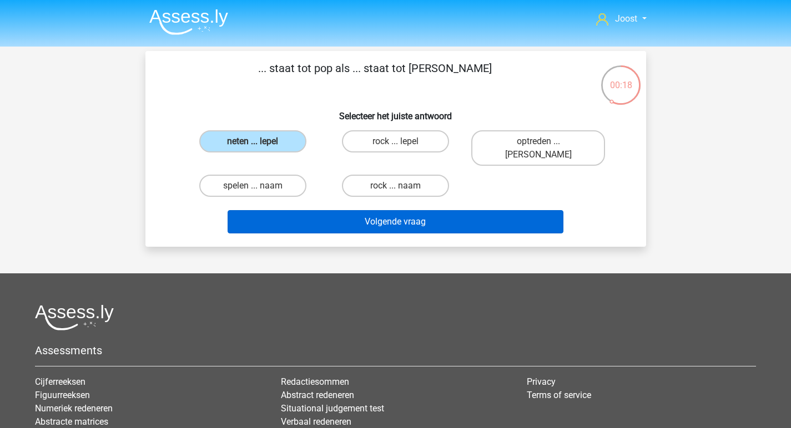
click at [362, 210] on button "Volgende vraag" at bounding box center [395, 221] width 336 height 23
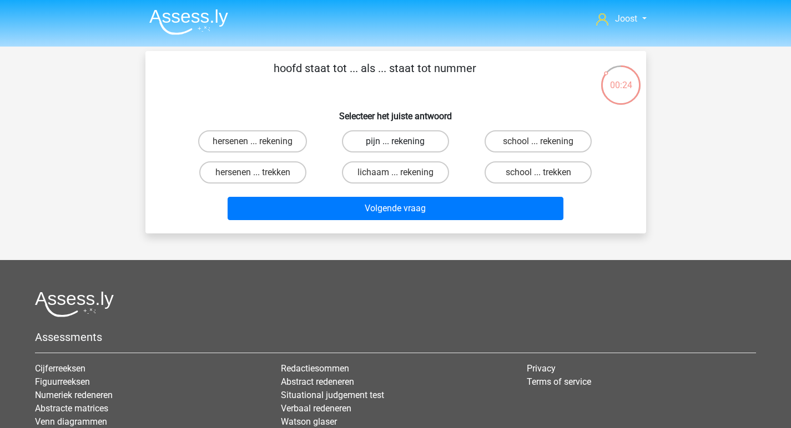
click at [416, 145] on label "pijn ... rekening" at bounding box center [395, 141] width 107 height 22
click at [402, 145] on input "pijn ... rekening" at bounding box center [398, 144] width 7 height 7
radio input "true"
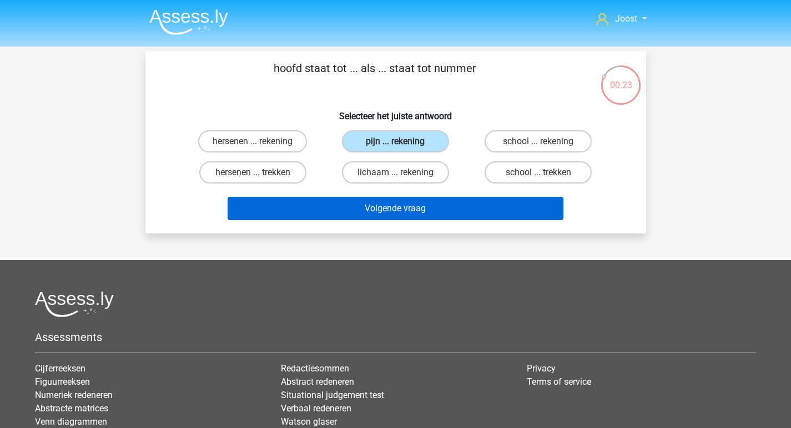
click at [402, 212] on button "Volgende vraag" at bounding box center [395, 208] width 336 height 23
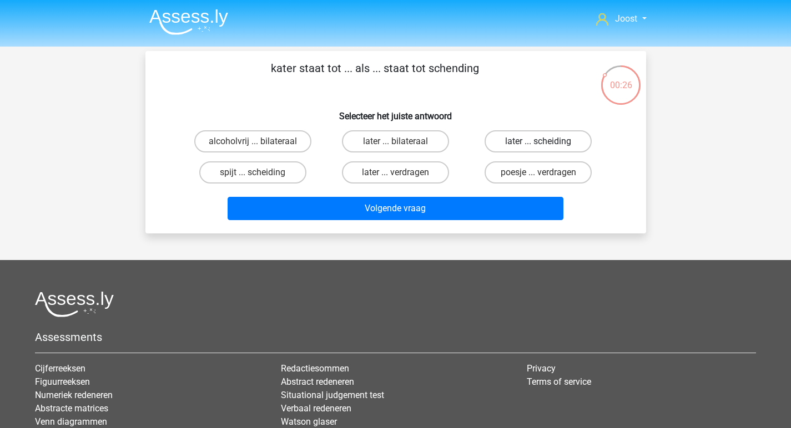
click at [548, 144] on label "later ... scheiding" at bounding box center [537, 141] width 107 height 22
click at [545, 144] on input "later ... scheiding" at bounding box center [541, 144] width 7 height 7
radio input "true"
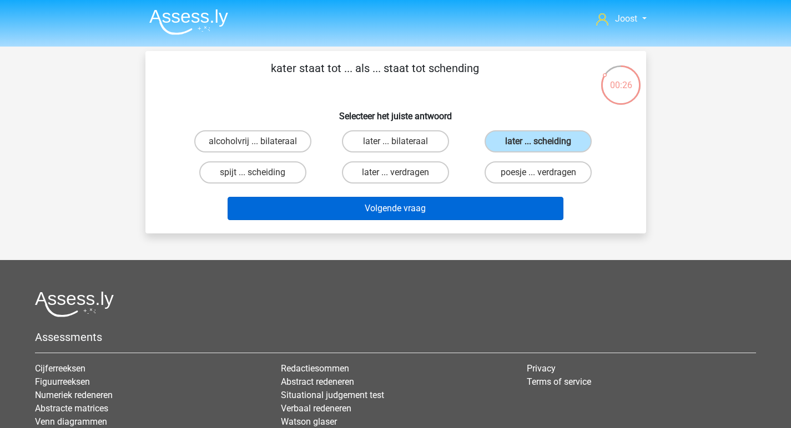
click at [548, 206] on button "Volgende vraag" at bounding box center [395, 208] width 336 height 23
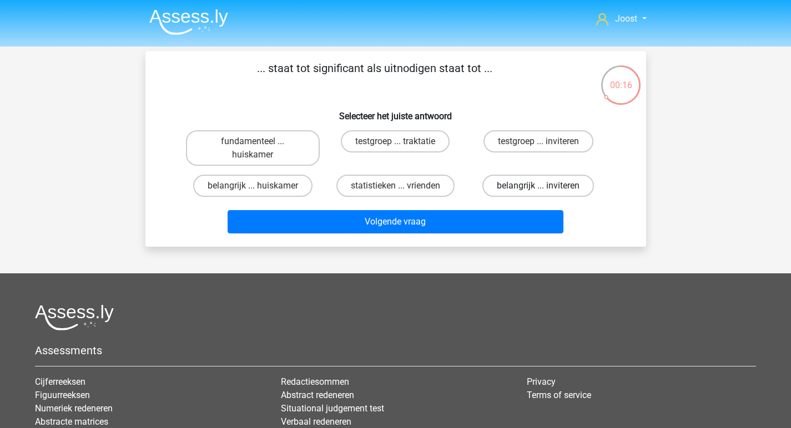
click at [539, 183] on label "belangrijk ... inviteren" at bounding box center [538, 186] width 112 height 22
click at [539, 186] on input "belangrijk ... inviteren" at bounding box center [541, 189] width 7 height 7
radio input "true"
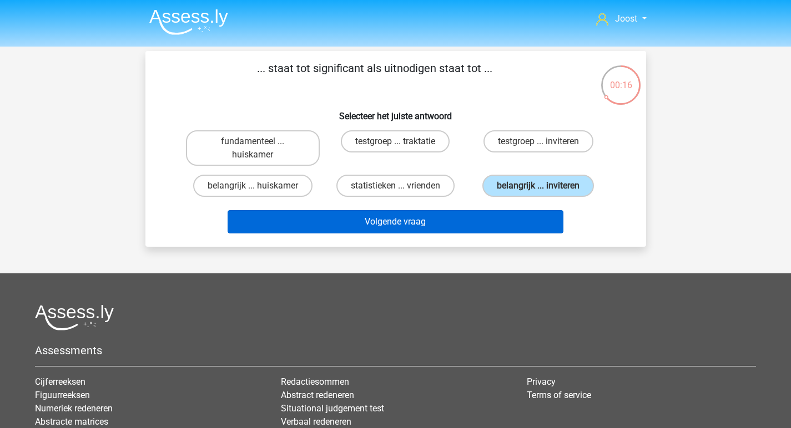
click at [522, 219] on button "Volgende vraag" at bounding box center [395, 221] width 336 height 23
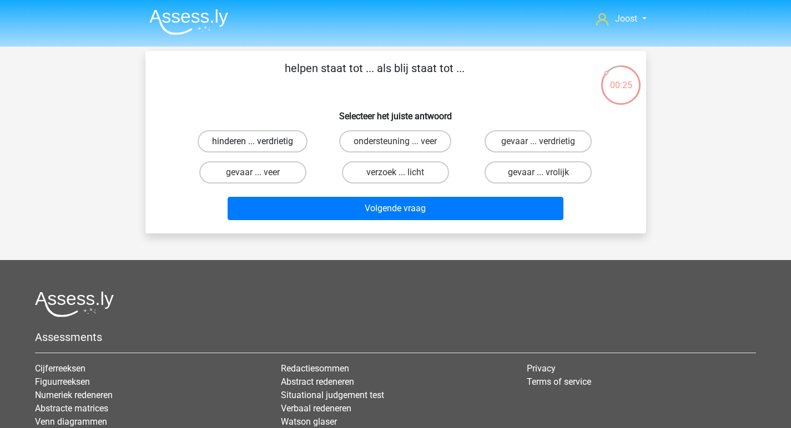
click at [288, 145] on label "hinderen ... verdrietig" at bounding box center [253, 141] width 110 height 22
click at [260, 145] on input "hinderen ... verdrietig" at bounding box center [255, 144] width 7 height 7
radio input "true"
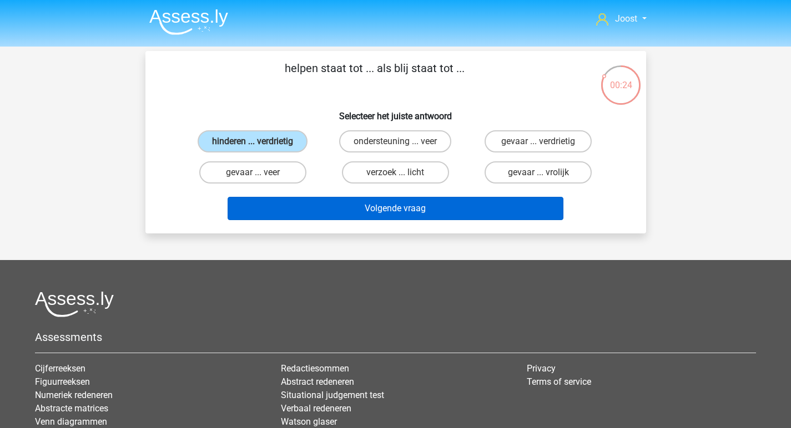
click at [358, 213] on button "Volgende vraag" at bounding box center [395, 208] width 336 height 23
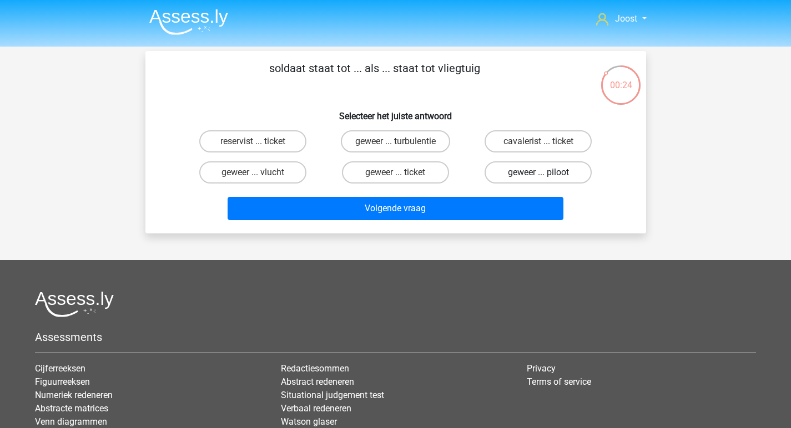
click at [531, 173] on label "geweer ... piloot" at bounding box center [537, 172] width 107 height 22
click at [538, 173] on input "geweer ... piloot" at bounding box center [541, 176] width 7 height 7
radio input "true"
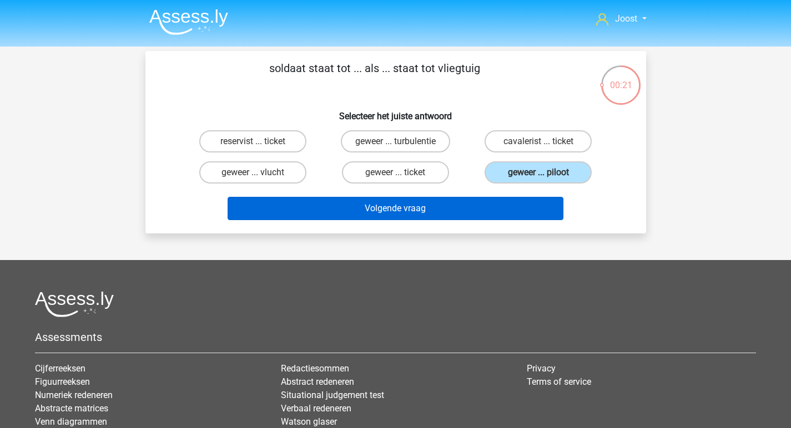
click at [460, 207] on button "Volgende vraag" at bounding box center [395, 208] width 336 height 23
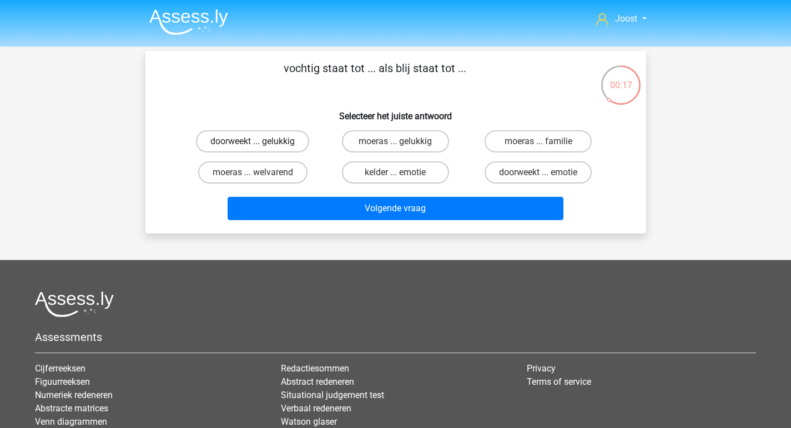
click at [280, 145] on label "doorweekt ... gelukkig" at bounding box center [252, 141] width 113 height 22
click at [260, 145] on input "doorweekt ... gelukkig" at bounding box center [255, 144] width 7 height 7
radio input "true"
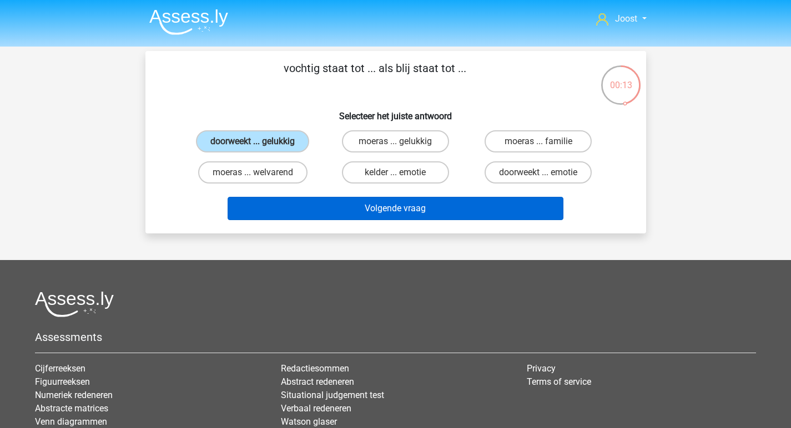
click at [387, 205] on button "Volgende vraag" at bounding box center [395, 208] width 336 height 23
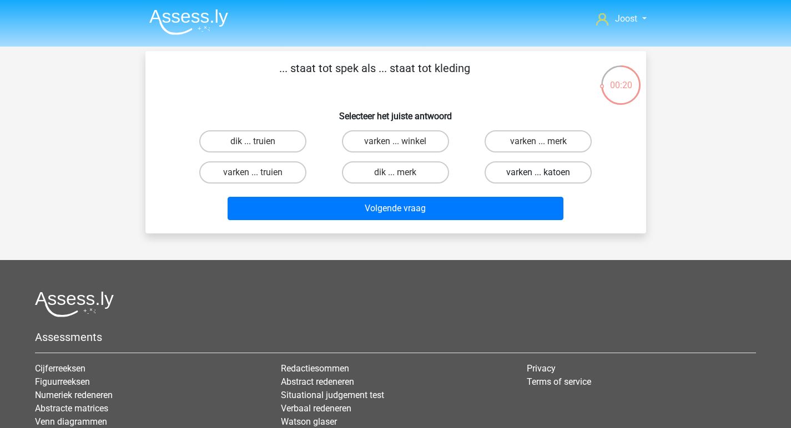
click at [530, 173] on label "varken ... katoen" at bounding box center [537, 172] width 107 height 22
click at [538, 173] on input "varken ... katoen" at bounding box center [541, 176] width 7 height 7
radio input "true"
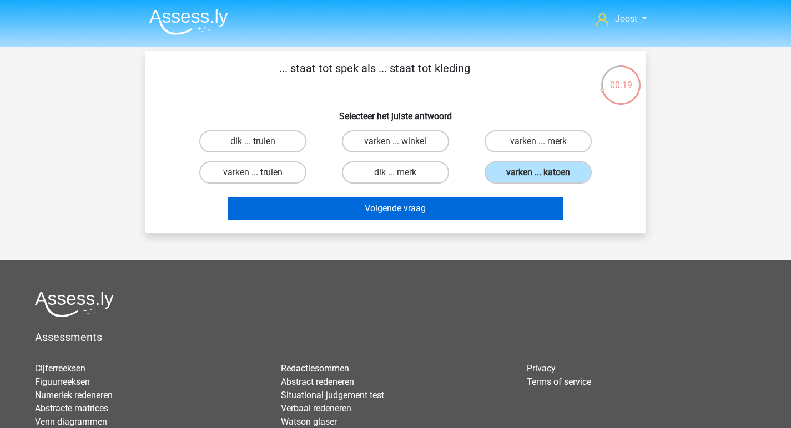
click at [414, 206] on button "Volgende vraag" at bounding box center [395, 208] width 336 height 23
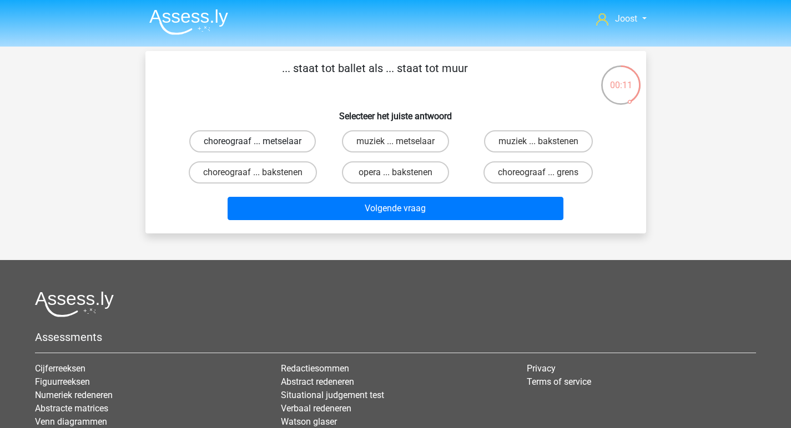
click at [293, 146] on label "choreograaf ... metselaar" at bounding box center [252, 141] width 127 height 22
click at [260, 146] on input "choreograaf ... metselaar" at bounding box center [255, 144] width 7 height 7
radio input "true"
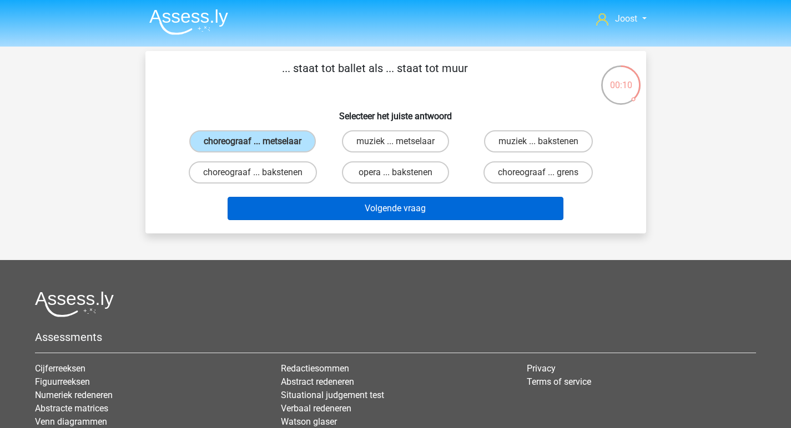
click at [529, 220] on button "Volgende vraag" at bounding box center [395, 208] width 336 height 23
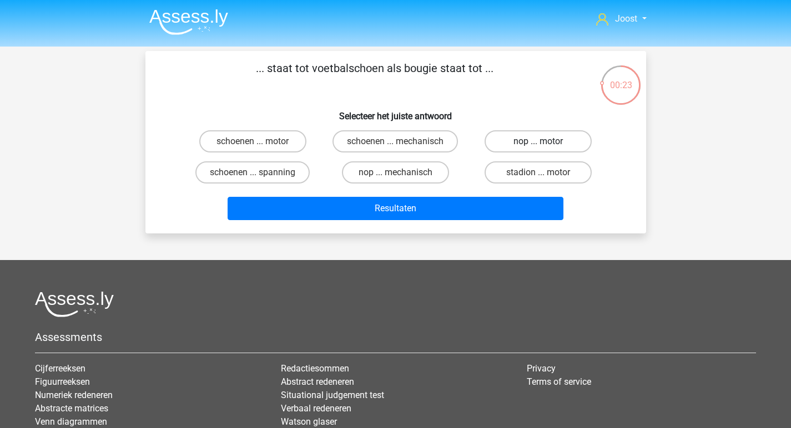
click at [552, 146] on label "nop ... motor" at bounding box center [537, 141] width 107 height 22
click at [545, 146] on input "nop ... motor" at bounding box center [541, 144] width 7 height 7
radio input "true"
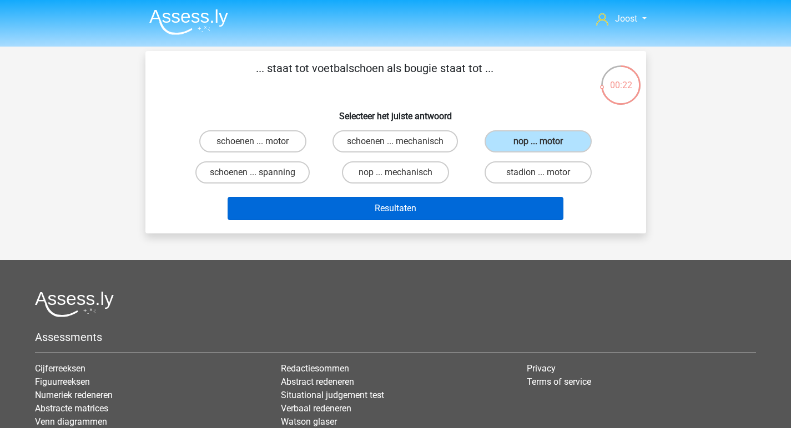
click at [349, 199] on button "Resultaten" at bounding box center [395, 208] width 336 height 23
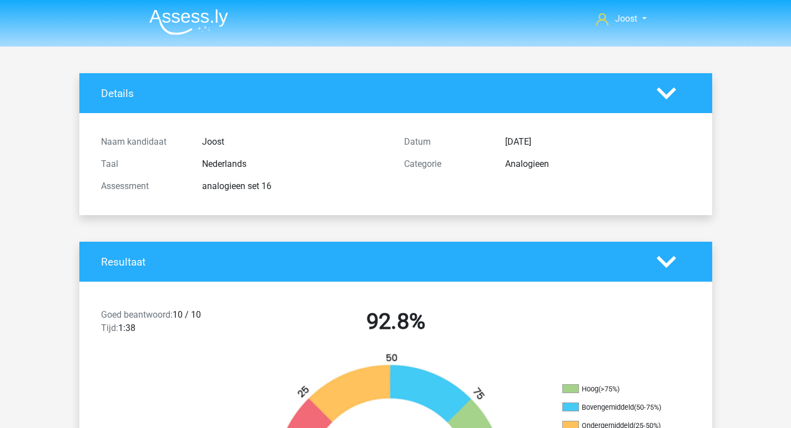
click at [200, 27] on img at bounding box center [188, 22] width 79 height 26
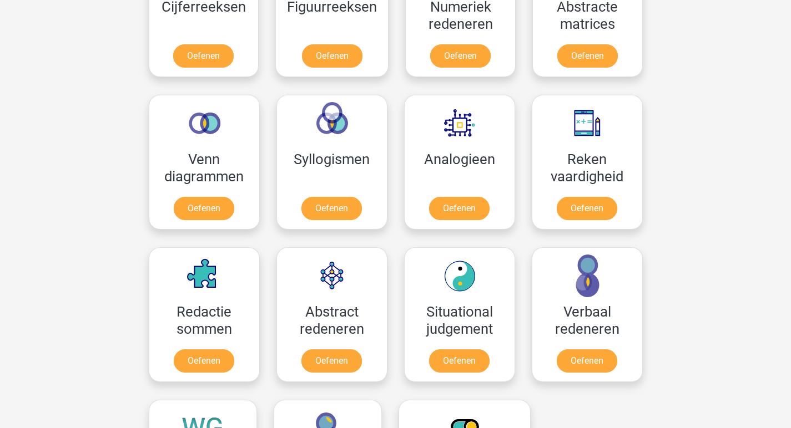
scroll to position [508, 0]
